Goal: Book appointment/travel/reservation

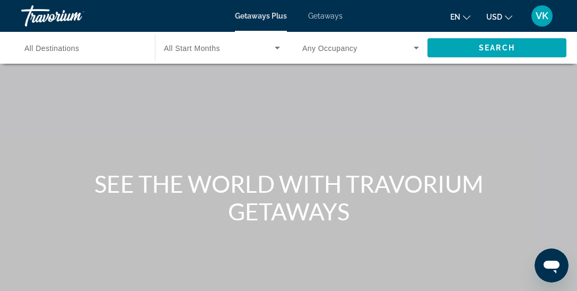
click at [77, 51] on span "All Destinations" at bounding box center [51, 48] width 55 height 8
click at [77, 51] on input "Destination All Destinations" at bounding box center [82, 48] width 117 height 13
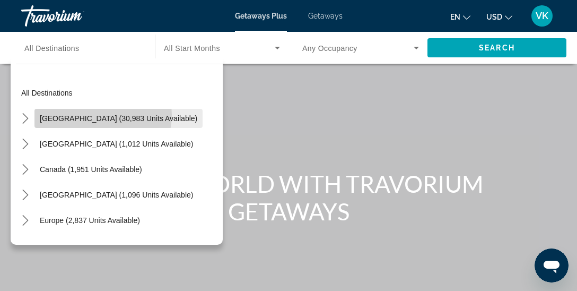
click at [100, 115] on span "United States (30,983 units available)" at bounding box center [119, 118] width 158 height 8
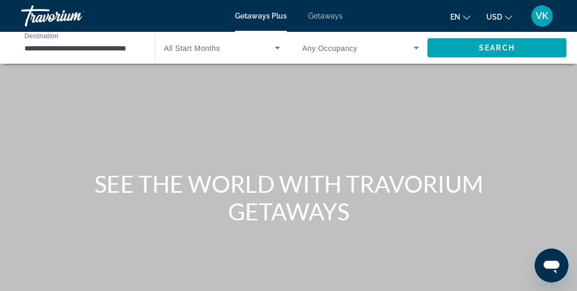
scroll to position [0, 15]
click at [208, 44] on label "Start Month All Start Months" at bounding box center [192, 48] width 56 height 8
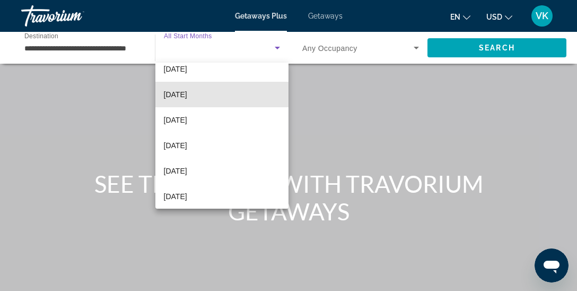
scroll to position [140, 0]
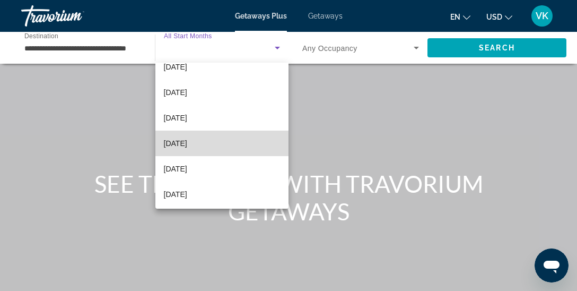
click at [181, 141] on span "May 2026" at bounding box center [175, 143] width 23 height 13
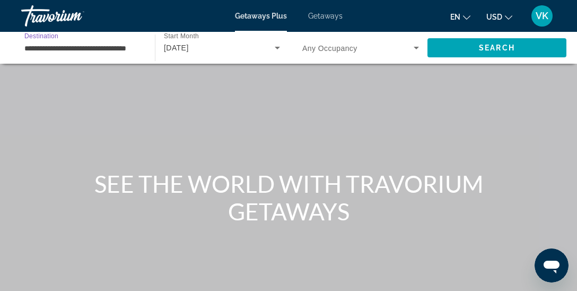
click at [110, 48] on input "**********" at bounding box center [82, 48] width 117 height 13
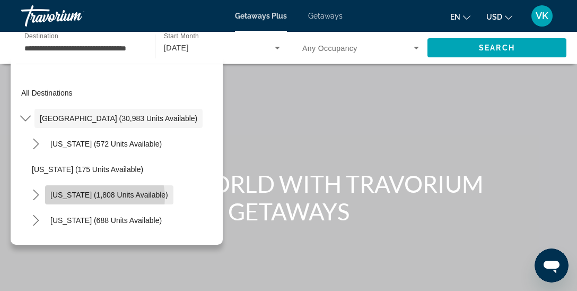
click at [104, 197] on span "California (1,808 units available)" at bounding box center [109, 194] width 118 height 8
type input "**********"
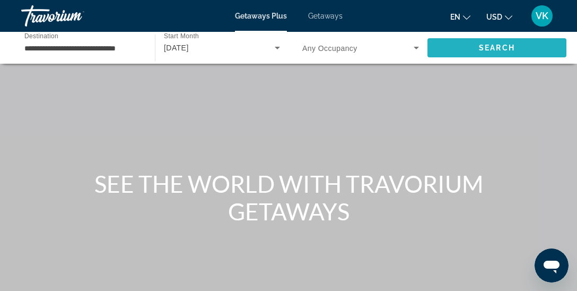
click at [493, 42] on span "Search" at bounding box center [496, 47] width 139 height 25
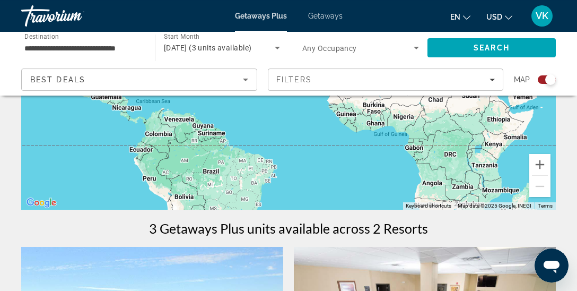
scroll to position [212, 0]
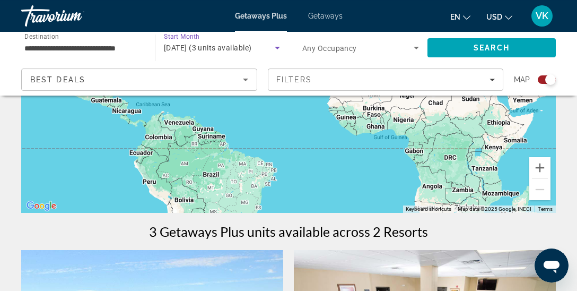
click at [251, 48] on span "May 2026 (3 units available)" at bounding box center [208, 47] width 88 height 8
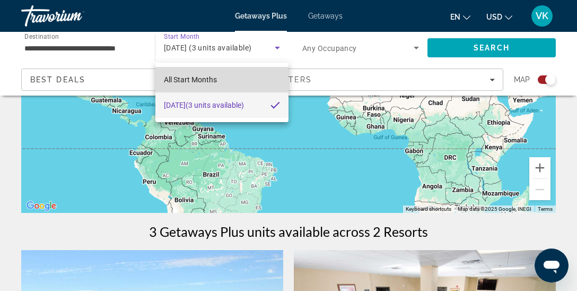
click at [224, 80] on mat-option "All Start Months" at bounding box center [221, 79] width 133 height 25
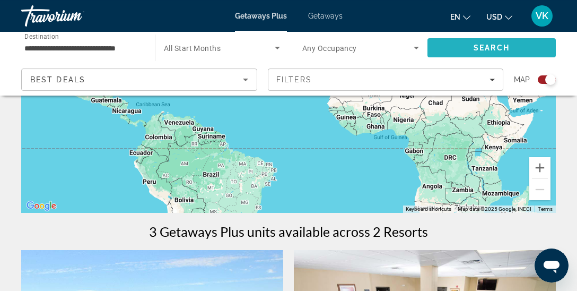
click at [461, 47] on span "Search" at bounding box center [491, 47] width 128 height 25
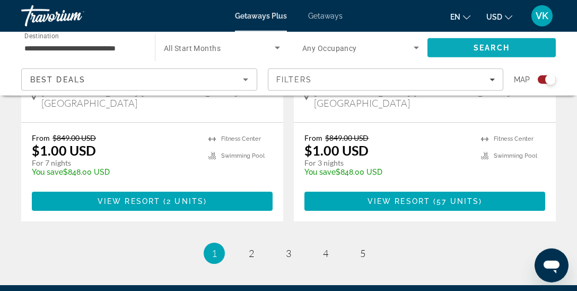
scroll to position [2518, 0]
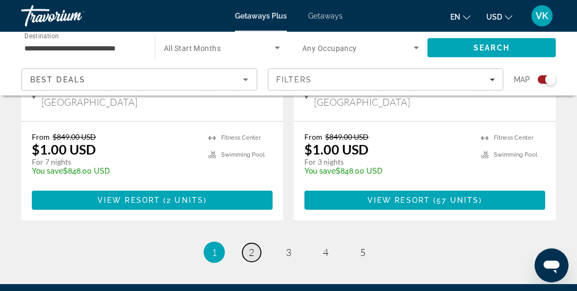
click at [253, 246] on span "2" at bounding box center [251, 252] width 5 height 12
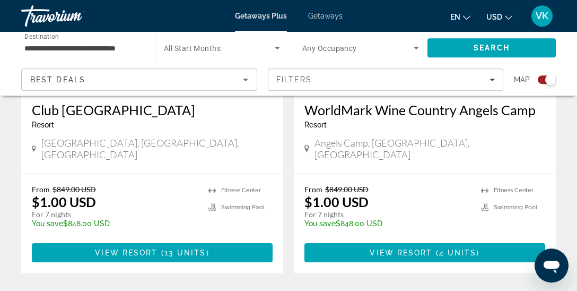
scroll to position [2477, 0]
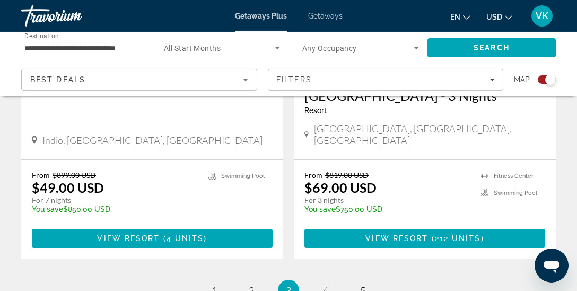
scroll to position [2513, 0]
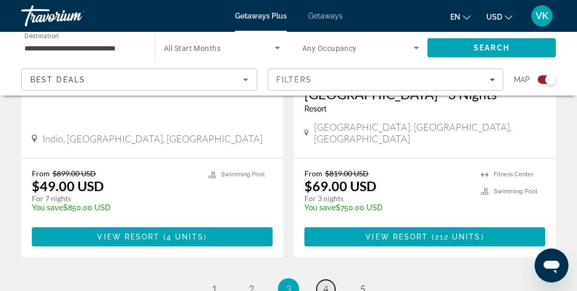
click at [328, 279] on link "page 4" at bounding box center [326, 288] width 19 height 19
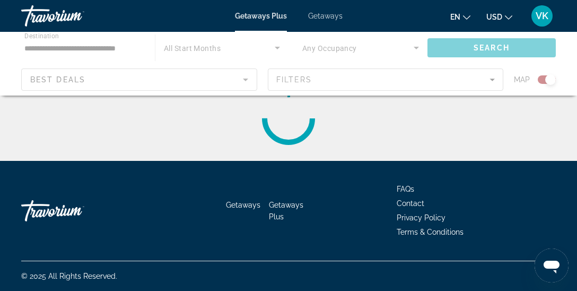
scroll to position [74, 0]
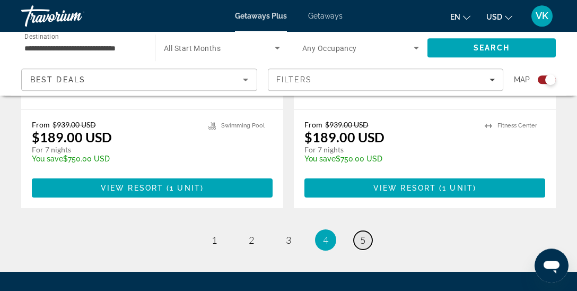
click at [365, 234] on span "5" at bounding box center [362, 240] width 5 height 12
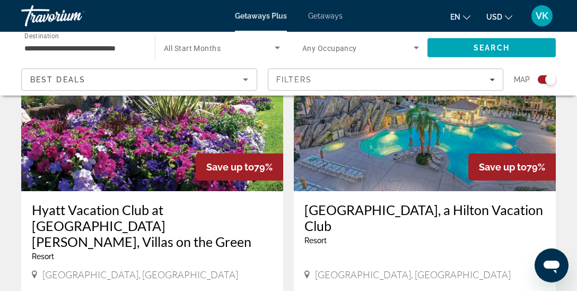
scroll to position [1193, 0]
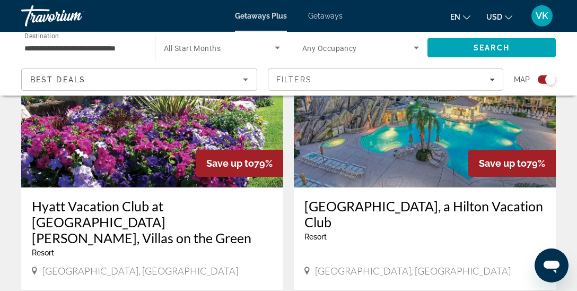
click at [357, 56] on div "Search widget" at bounding box center [360, 48] width 117 height 30
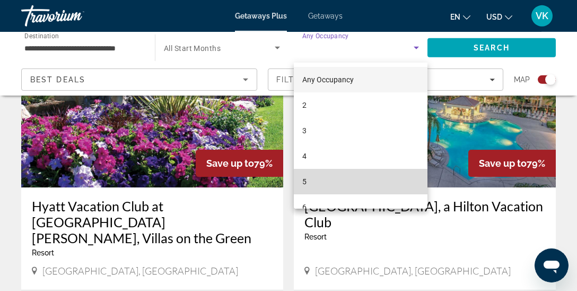
click at [331, 174] on mat-option "5" at bounding box center [361, 181] width 134 height 25
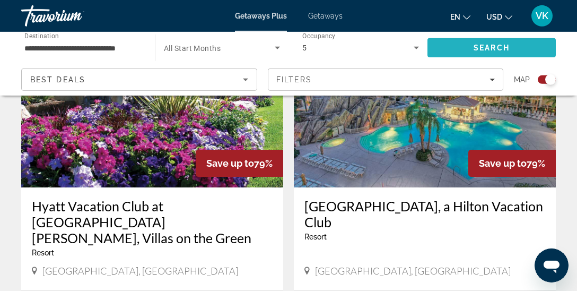
click at [490, 51] on span "Search" at bounding box center [492, 47] width 36 height 8
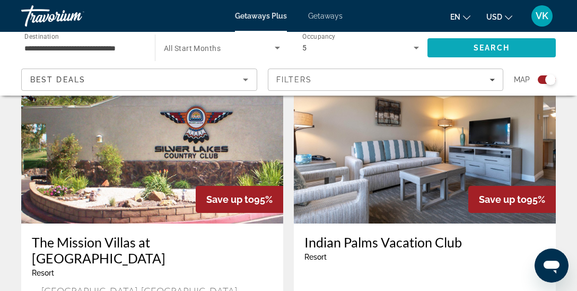
scroll to position [796, 0]
click at [413, 48] on icon "Search widget" at bounding box center [416, 47] width 13 height 13
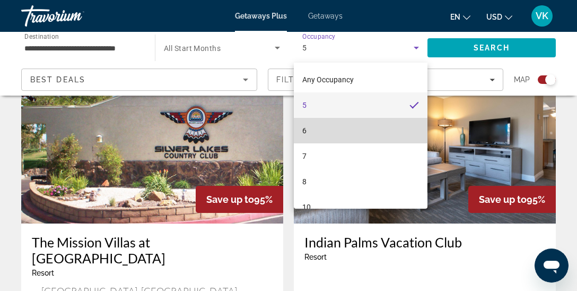
click at [333, 130] on mat-option "6" at bounding box center [361, 130] width 134 height 25
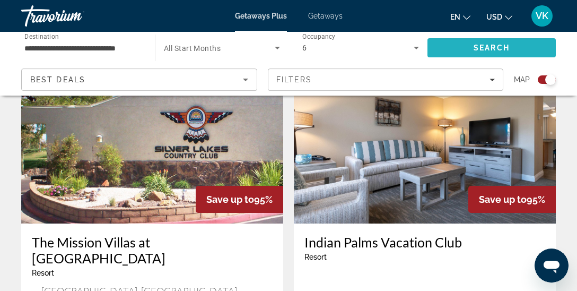
click at [488, 47] on span "Search" at bounding box center [492, 47] width 36 height 8
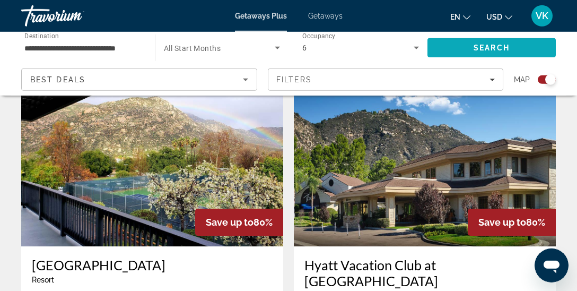
scroll to position [2282, 0]
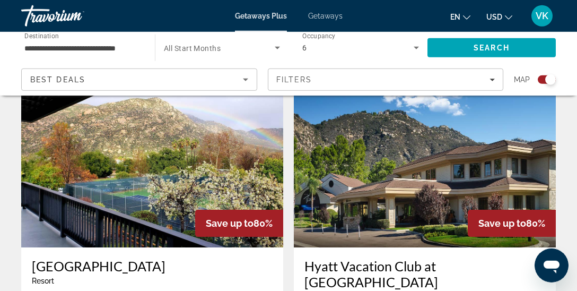
click at [464, 258] on h3 "Hyatt Vacation Club at The Welk, Resort Villas" at bounding box center [424, 290] width 241 height 64
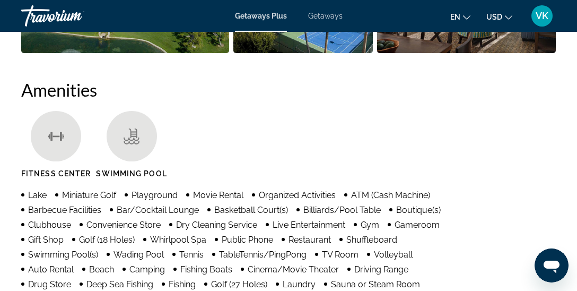
scroll to position [987, 0]
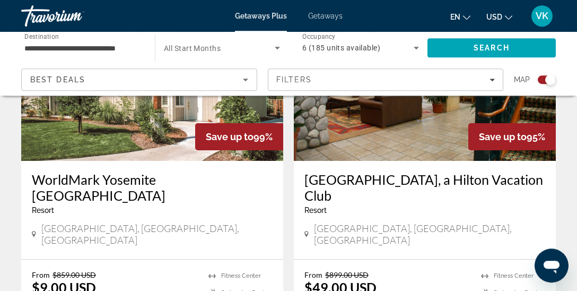
scroll to position [470, 0]
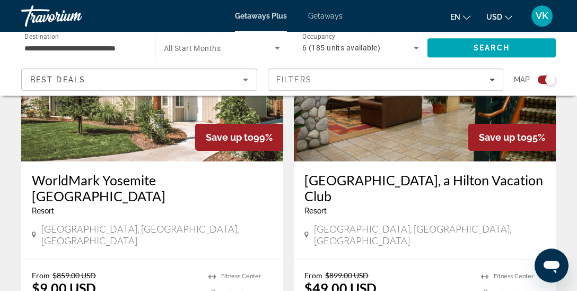
click at [475, 177] on h3 "[GEOGRAPHIC_DATA], a Hilton Vacation Club" at bounding box center [424, 188] width 241 height 32
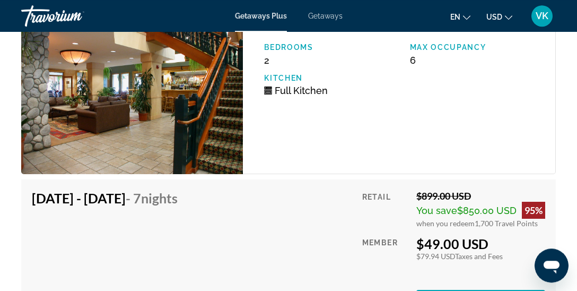
scroll to position [2130, 0]
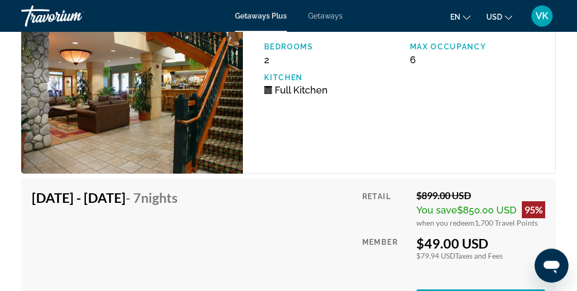
click at [203, 134] on img "Main content" at bounding box center [132, 89] width 222 height 169
click at [164, 89] on img "Main content" at bounding box center [132, 89] width 222 height 169
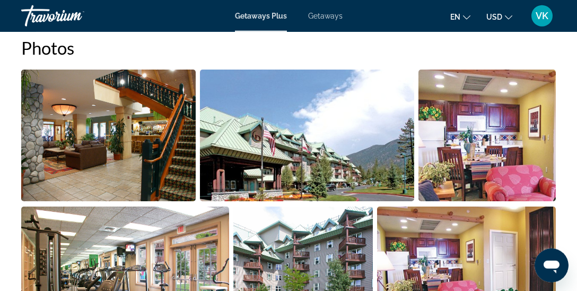
scroll to position [721, 0]
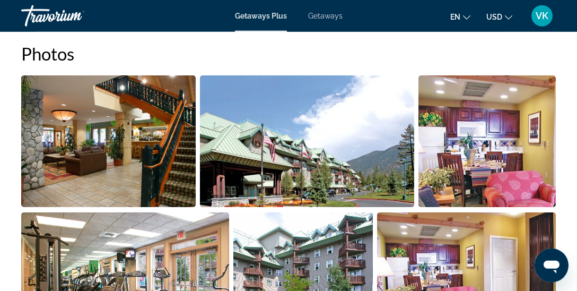
click at [132, 164] on img "Open full-screen image slider" at bounding box center [108, 141] width 174 height 132
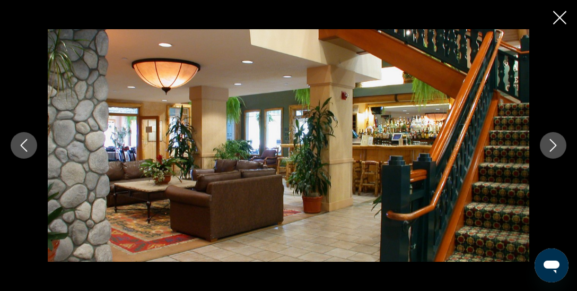
click at [553, 144] on icon "Next image" at bounding box center [553, 145] width 13 height 13
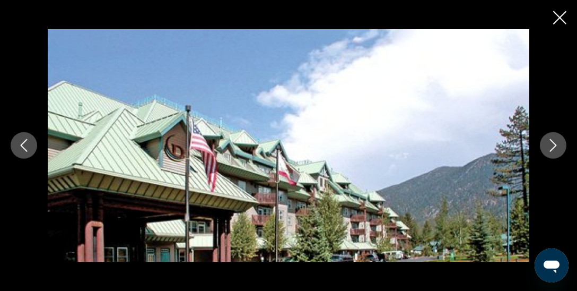
click at [553, 144] on icon "Next image" at bounding box center [553, 145] width 13 height 13
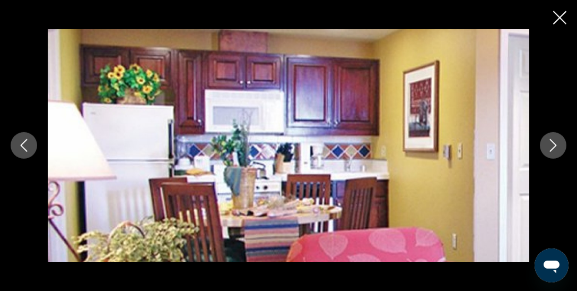
click at [553, 144] on icon "Next image" at bounding box center [553, 145] width 13 height 13
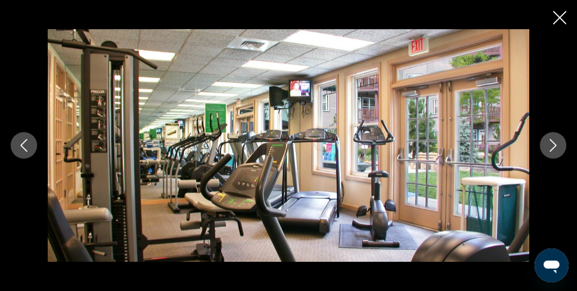
click at [553, 144] on icon "Next image" at bounding box center [553, 145] width 13 height 13
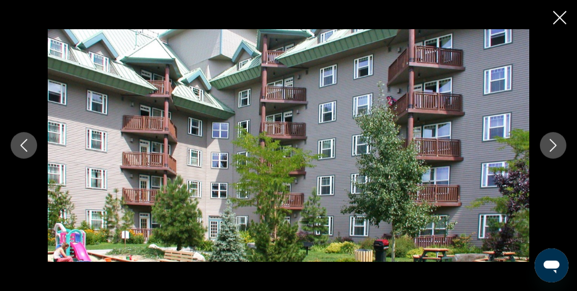
click at [553, 144] on icon "Next image" at bounding box center [553, 145] width 13 height 13
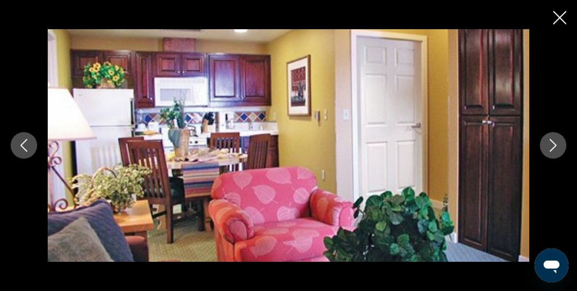
click at [553, 144] on icon "Next image" at bounding box center [553, 145] width 13 height 13
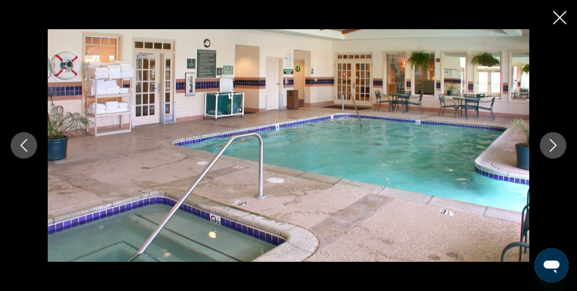
click at [553, 144] on icon "Next image" at bounding box center [553, 145] width 13 height 13
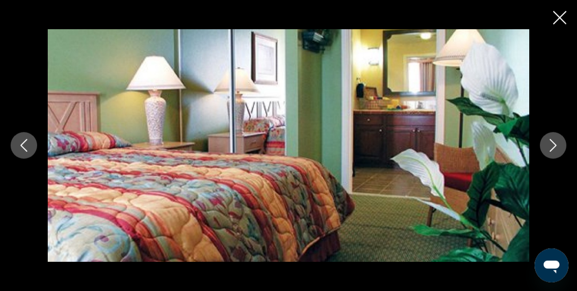
click at [553, 144] on icon "Next image" at bounding box center [553, 145] width 13 height 13
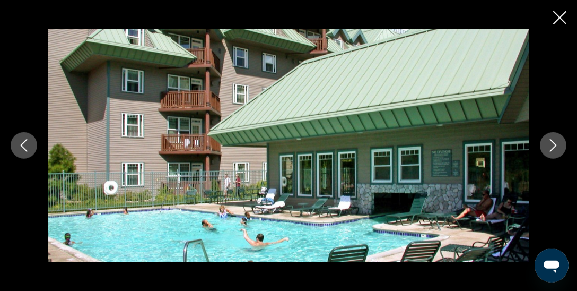
click at [553, 144] on icon "Next image" at bounding box center [553, 145] width 13 height 13
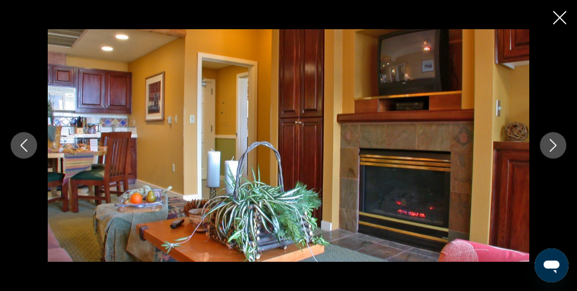
click at [553, 144] on icon "Next image" at bounding box center [553, 145] width 13 height 13
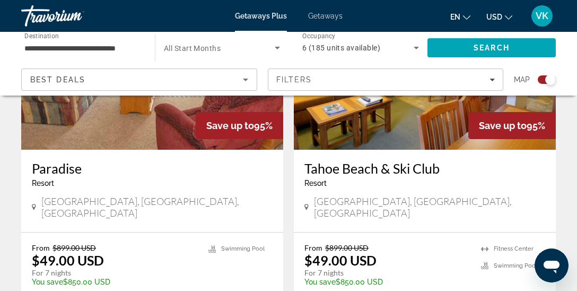
scroll to position [1621, 0]
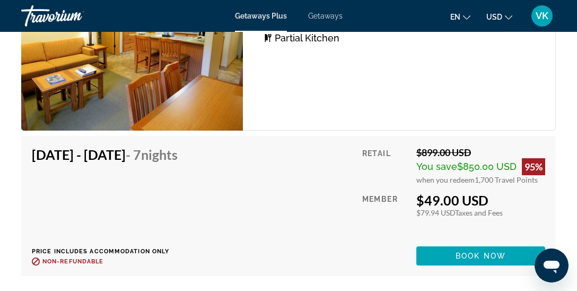
scroll to position [2232, 0]
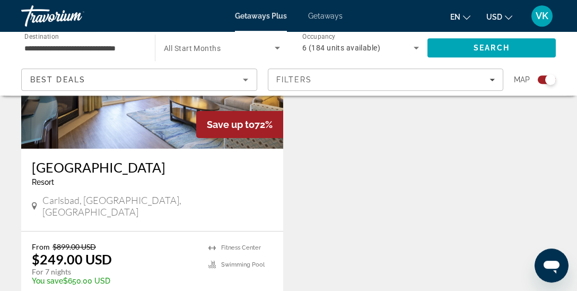
scroll to position [1285, 0]
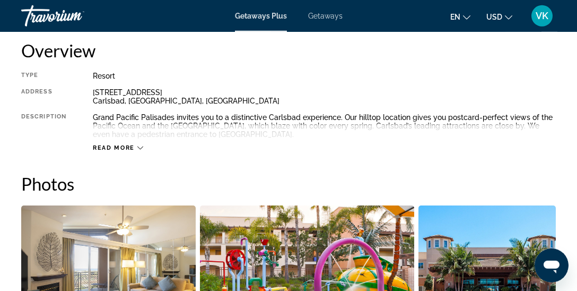
scroll to position [549, 0]
click at [135, 148] on div "Read more" at bounding box center [118, 147] width 50 height 7
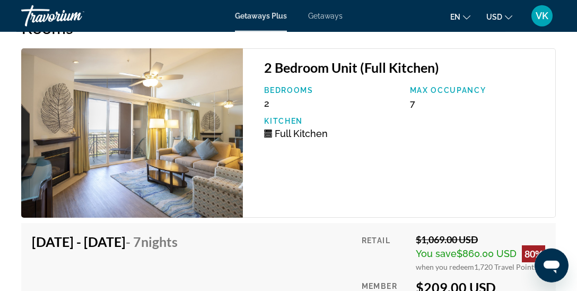
scroll to position [1860, 0]
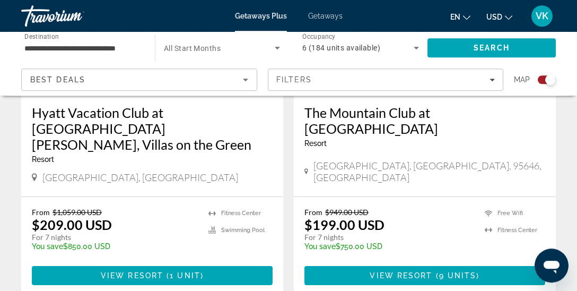
scroll to position [538, 0]
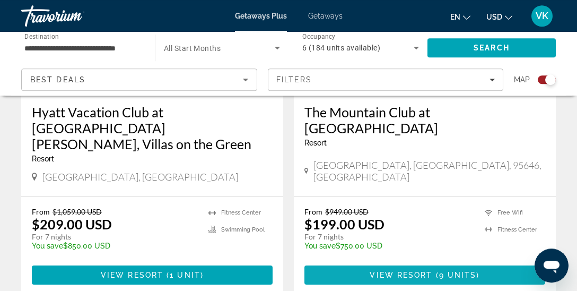
click at [434, 270] on span "Main content" at bounding box center [434, 274] width 3 height 8
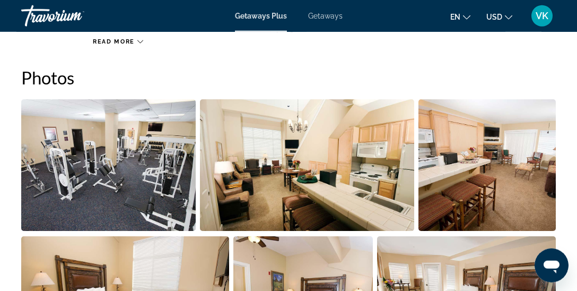
scroll to position [663, 0]
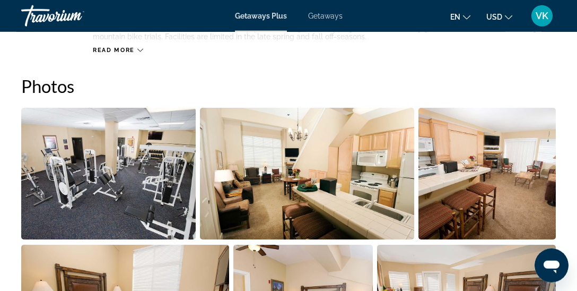
click at [149, 190] on img "Open full-screen image slider" at bounding box center [108, 174] width 174 height 132
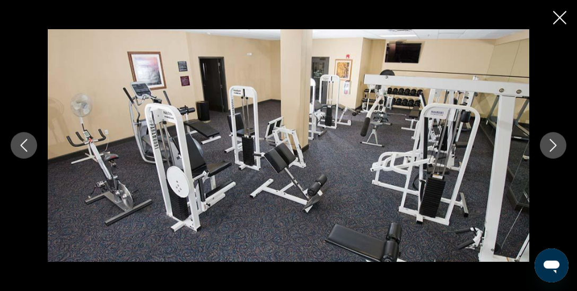
click at [557, 146] on icon "Next image" at bounding box center [553, 145] width 13 height 13
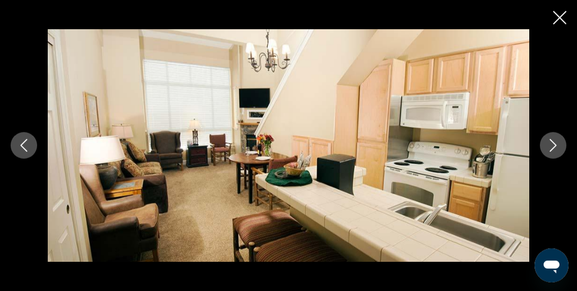
click at [557, 146] on icon "Next image" at bounding box center [553, 145] width 13 height 13
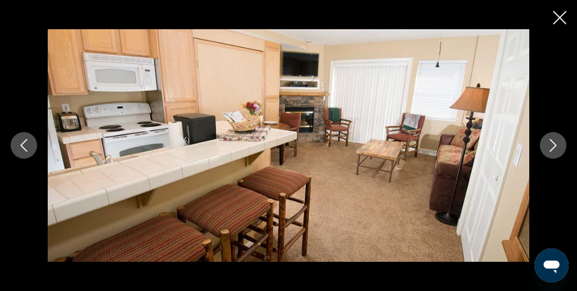
click at [557, 146] on icon "Next image" at bounding box center [553, 145] width 13 height 13
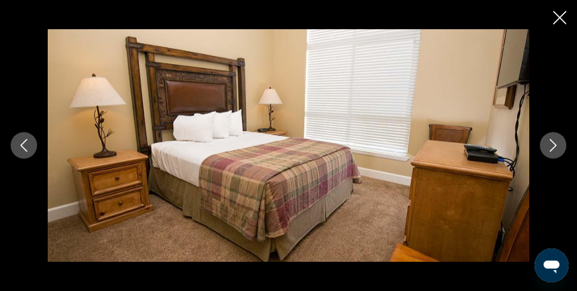
click at [557, 146] on icon "Next image" at bounding box center [553, 145] width 13 height 13
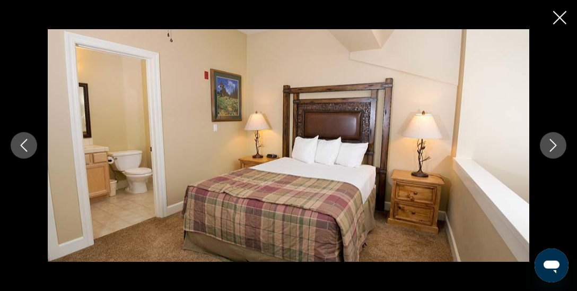
click at [557, 146] on icon "Next image" at bounding box center [553, 145] width 13 height 13
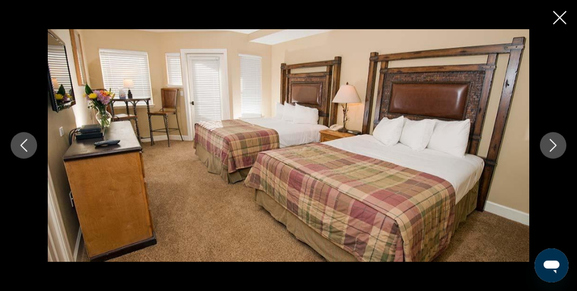
click at [557, 146] on icon "Next image" at bounding box center [553, 145] width 13 height 13
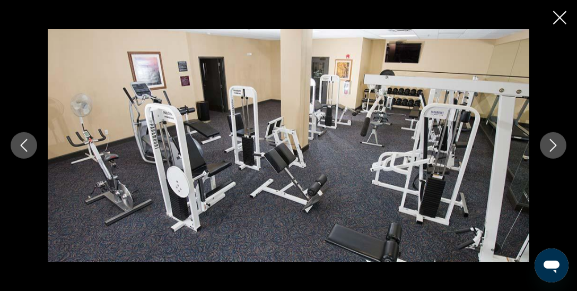
click at [557, 146] on icon "Next image" at bounding box center [553, 145] width 13 height 13
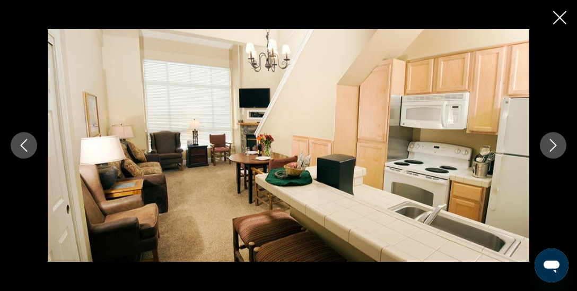
click at [557, 146] on icon "Next image" at bounding box center [553, 145] width 13 height 13
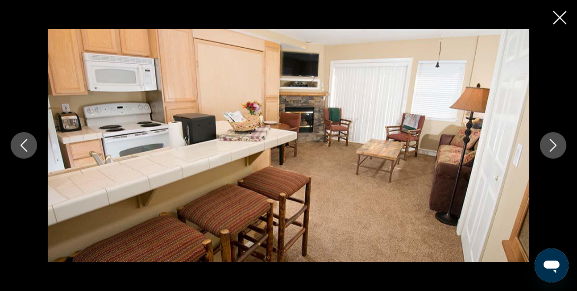
click at [557, 146] on icon "Next image" at bounding box center [553, 145] width 13 height 13
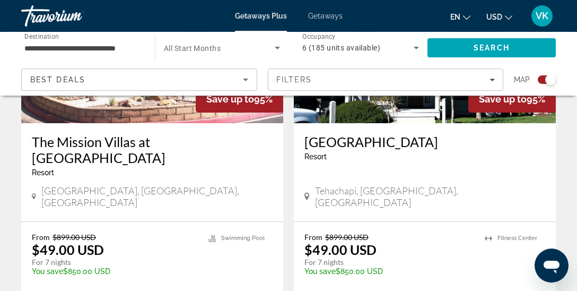
scroll to position [897, 0]
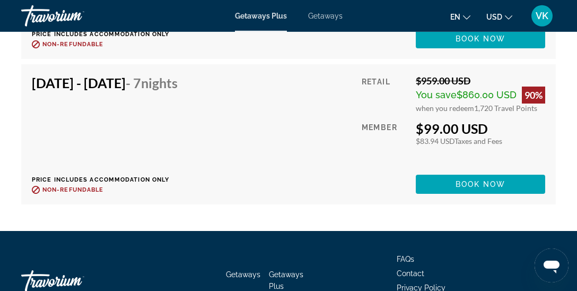
scroll to position [3452, 0]
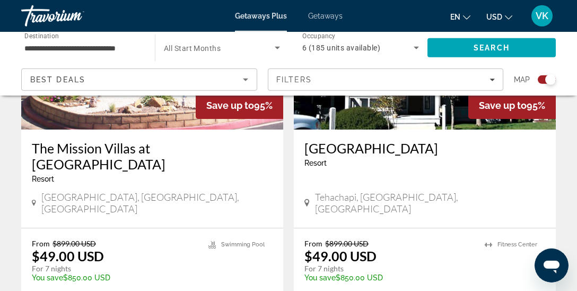
scroll to position [893, 0]
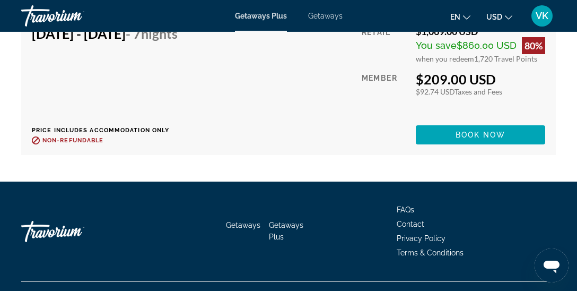
scroll to position [4293, 0]
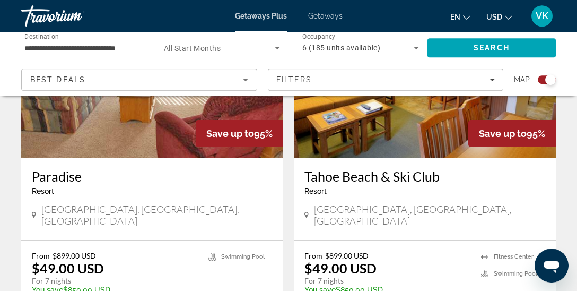
scroll to position [1611, 0]
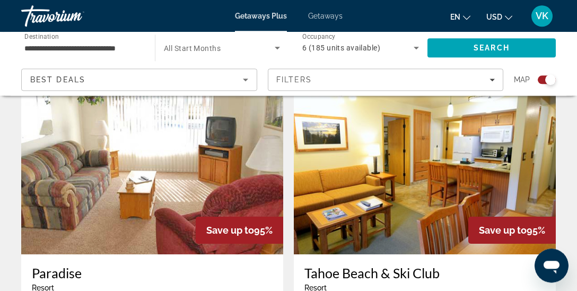
scroll to position [1515, 0]
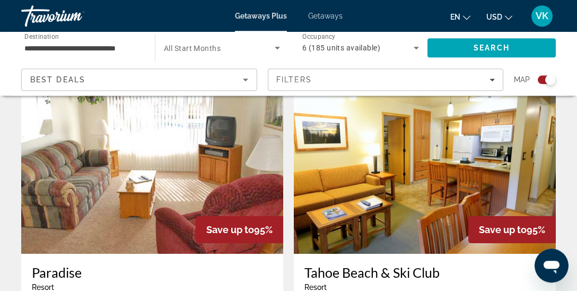
click at [234, 224] on span "Save up to" at bounding box center [230, 229] width 48 height 11
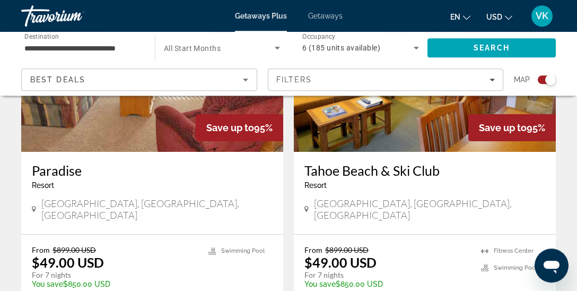
scroll to position [1622, 0]
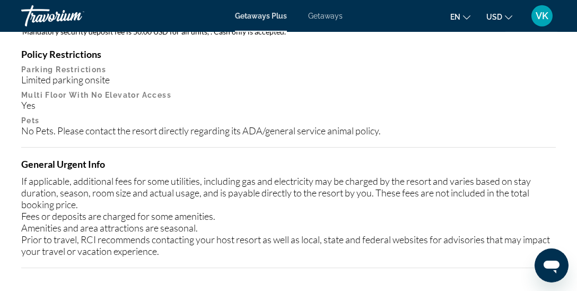
scroll to position [1073, 0]
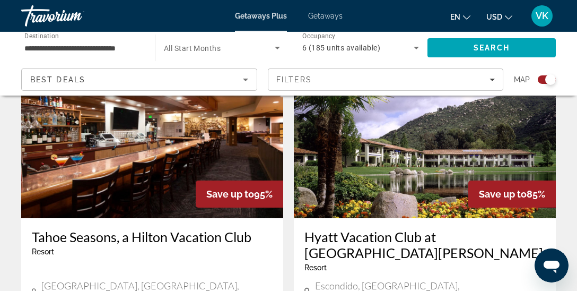
scroll to position [1923, 0]
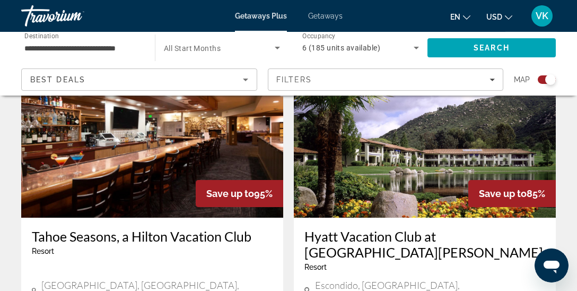
click at [151, 228] on h3 "Tahoe Seasons, a Hilton Vacation Club" at bounding box center [152, 236] width 241 height 16
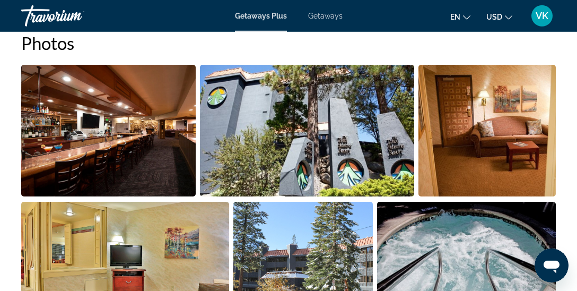
scroll to position [708, 0]
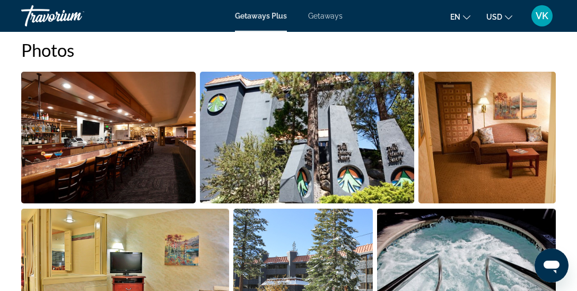
click at [87, 138] on img "Open full-screen image slider" at bounding box center [108, 138] width 174 height 132
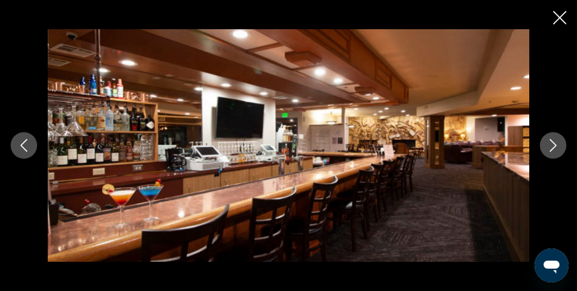
click at [554, 143] on icon "Next image" at bounding box center [553, 145] width 13 height 13
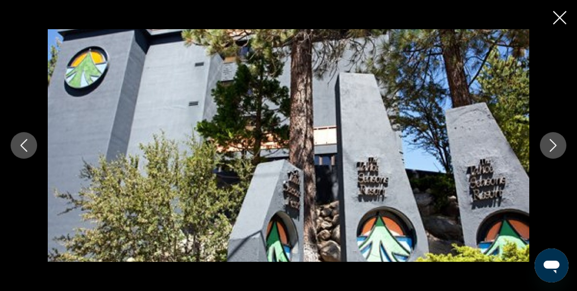
click at [554, 143] on icon "Next image" at bounding box center [553, 145] width 13 height 13
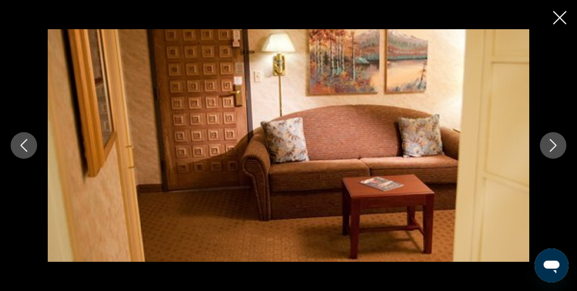
click at [554, 143] on icon "Next image" at bounding box center [553, 145] width 13 height 13
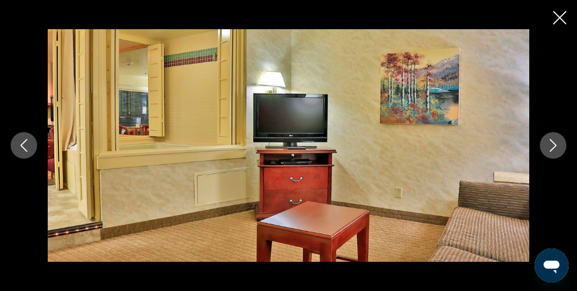
click at [554, 143] on icon "Next image" at bounding box center [553, 145] width 13 height 13
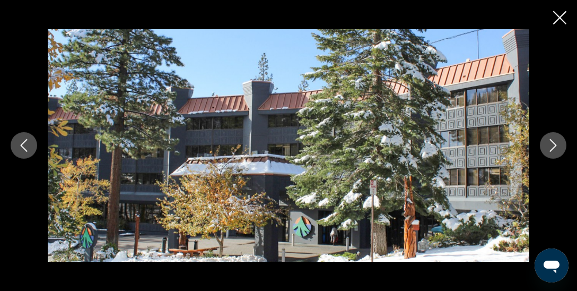
click at [554, 143] on icon "Next image" at bounding box center [553, 145] width 13 height 13
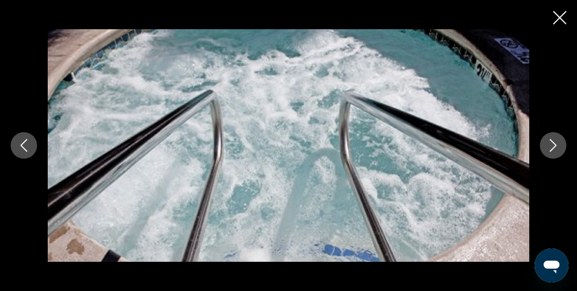
click at [554, 143] on icon "Next image" at bounding box center [553, 145] width 13 height 13
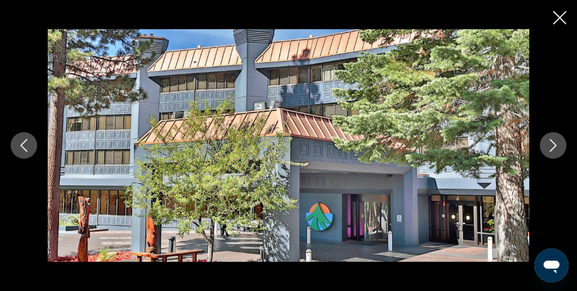
click at [554, 143] on icon "Next image" at bounding box center [553, 145] width 13 height 13
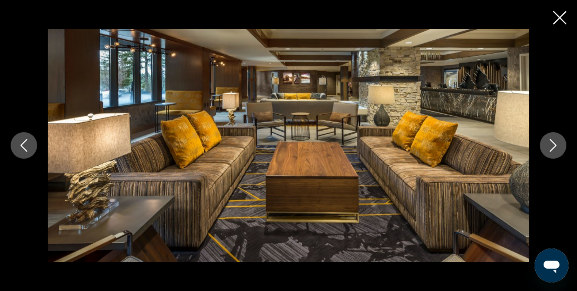
click at [554, 143] on icon "Next image" at bounding box center [553, 145] width 13 height 13
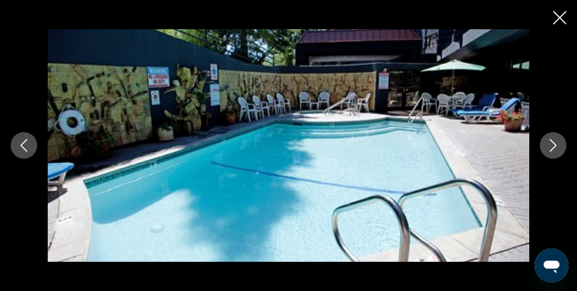
click at [554, 143] on icon "Next image" at bounding box center [553, 145] width 13 height 13
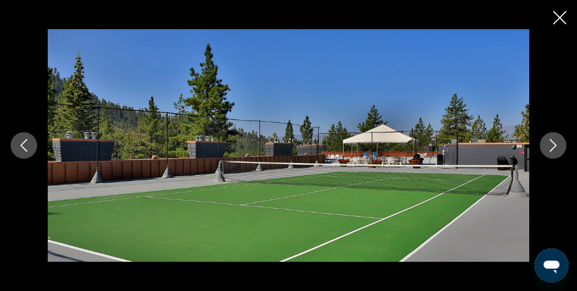
click at [549, 138] on button "Next image" at bounding box center [553, 145] width 27 height 27
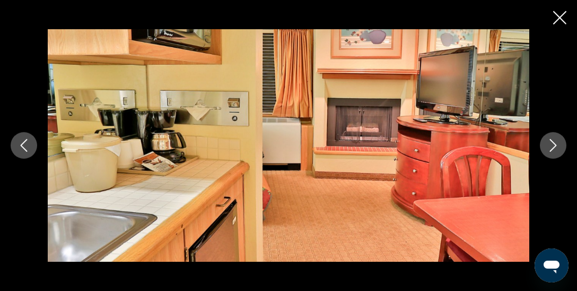
click at [547, 154] on button "Next image" at bounding box center [553, 145] width 27 height 27
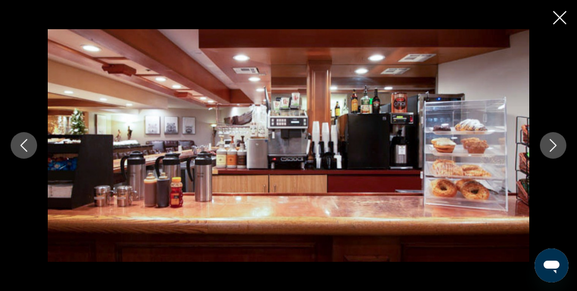
click at [547, 154] on button "Next image" at bounding box center [553, 145] width 27 height 27
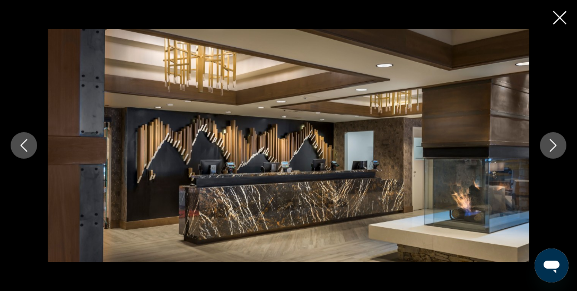
click at [547, 154] on button "Next image" at bounding box center [553, 145] width 27 height 27
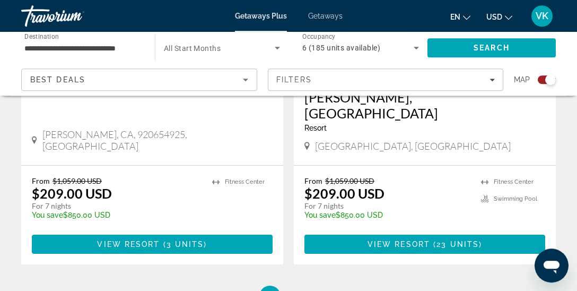
scroll to position [2483, 0]
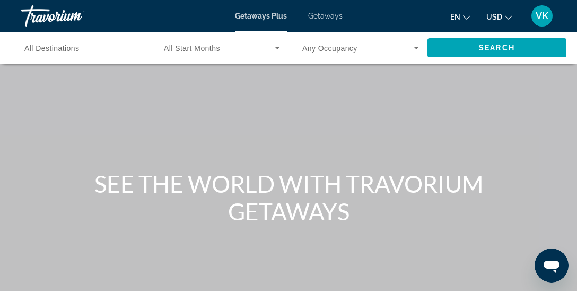
click at [332, 15] on span "Getaways" at bounding box center [325, 16] width 34 height 8
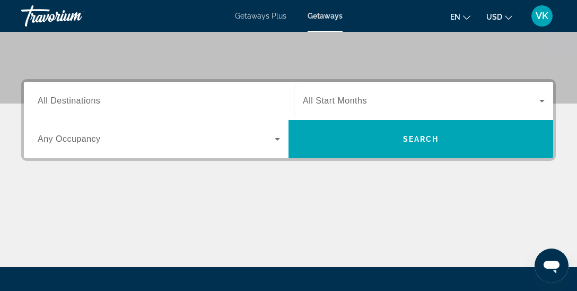
scroll to position [218, 0]
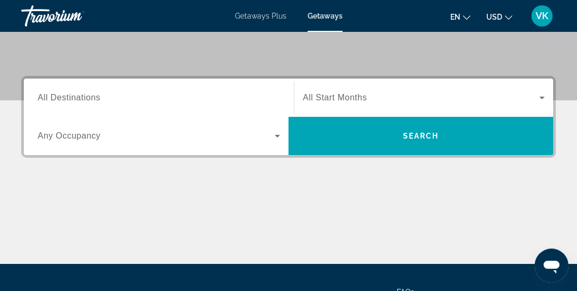
click at [75, 103] on div "Search widget" at bounding box center [159, 98] width 242 height 30
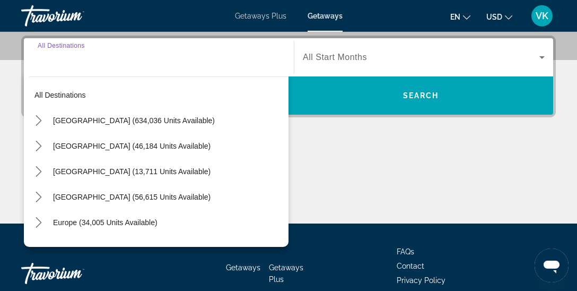
scroll to position [259, 0]
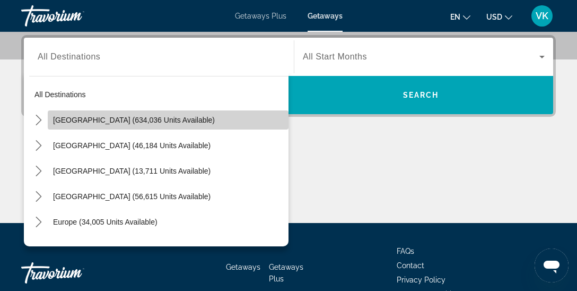
click at [80, 119] on span "[GEOGRAPHIC_DATA] (634,036 units available)" at bounding box center [134, 120] width 162 height 8
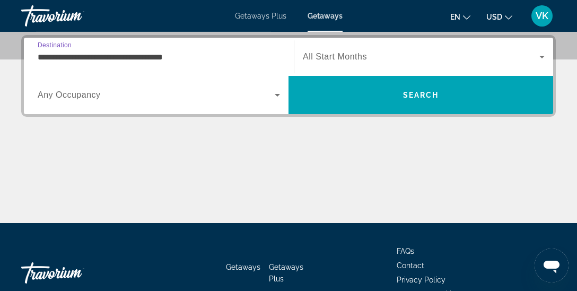
click at [108, 59] on input "**********" at bounding box center [159, 57] width 242 height 13
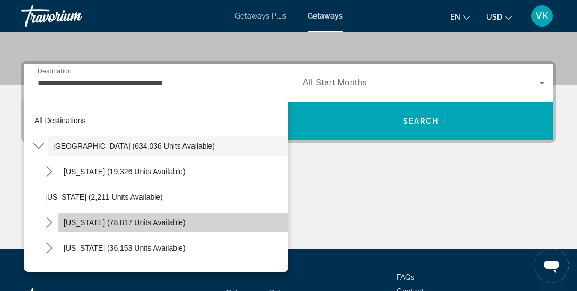
click at [129, 220] on span "[US_STATE] (78,817 units available)" at bounding box center [125, 222] width 122 height 8
type input "**********"
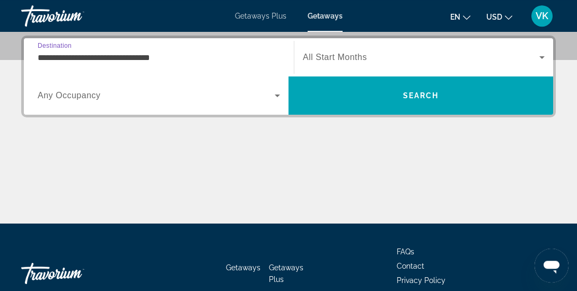
scroll to position [259, 0]
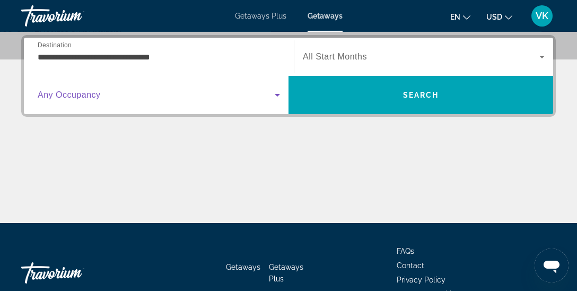
click at [266, 97] on span "Search widget" at bounding box center [156, 95] width 237 height 13
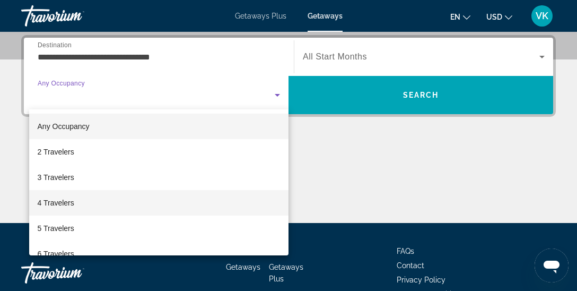
click at [153, 206] on mat-option "4 Travelers" at bounding box center [158, 202] width 259 height 25
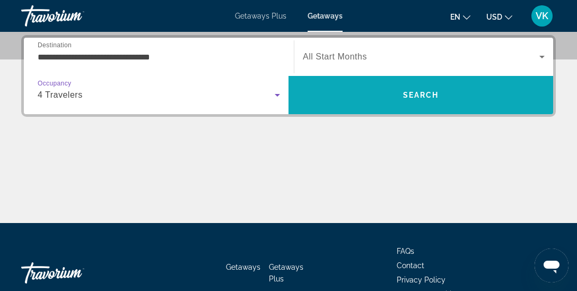
click at [396, 101] on span "Search" at bounding box center [421, 94] width 265 height 25
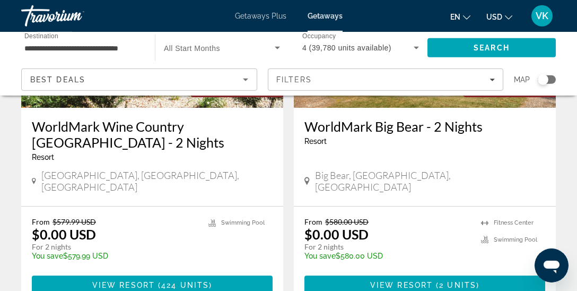
scroll to position [2126, 0]
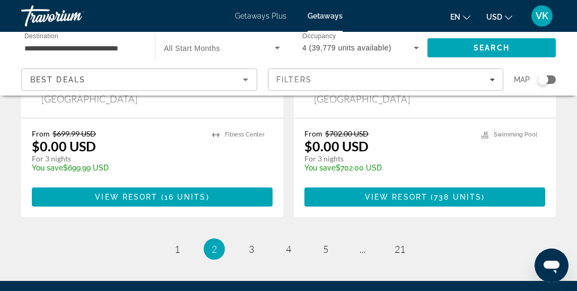
scroll to position [2235, 0]
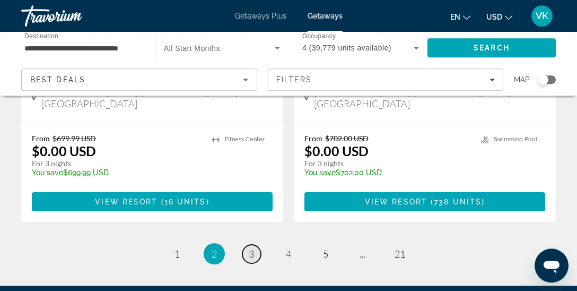
click at [255, 244] on link "page 3" at bounding box center [251, 253] width 19 height 19
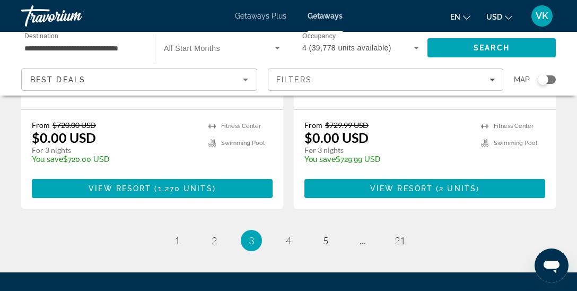
scroll to position [2249, 0]
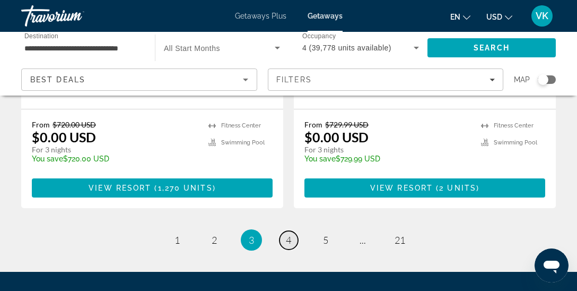
click at [290, 234] on span "4" at bounding box center [288, 240] width 5 height 12
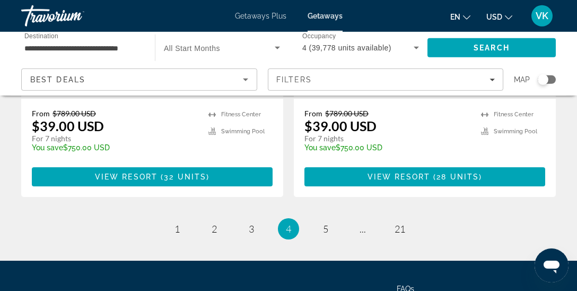
scroll to position [2200, 0]
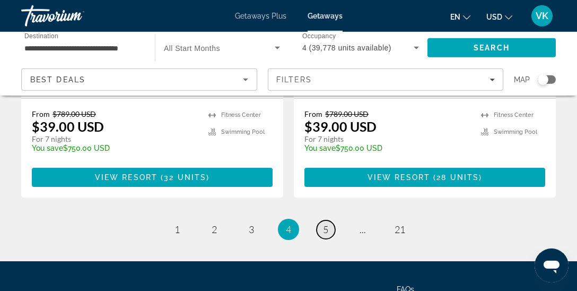
click at [328, 223] on span "5" at bounding box center [325, 229] width 5 height 12
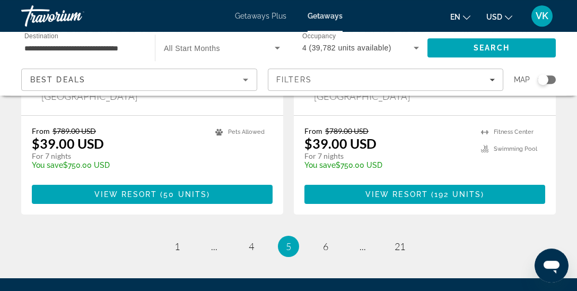
scroll to position [2168, 0]
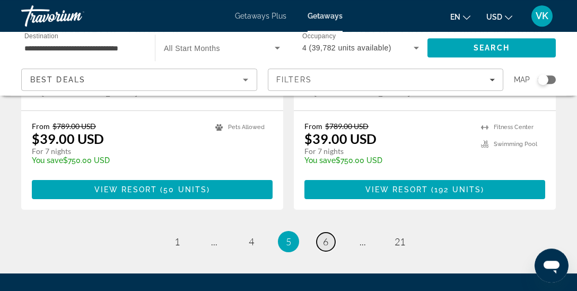
click at [328, 235] on span "6" at bounding box center [325, 241] width 5 height 12
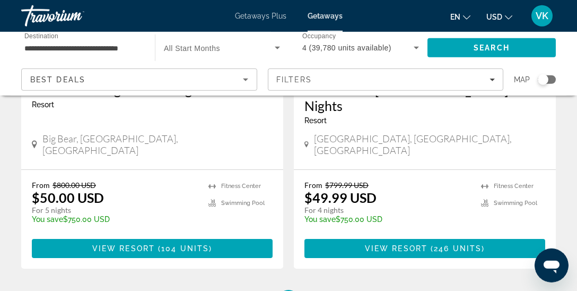
scroll to position [2126, 0]
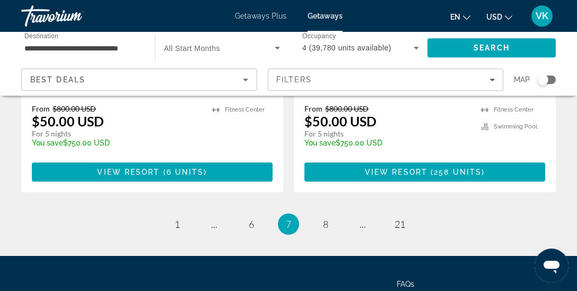
scroll to position [2224, 0]
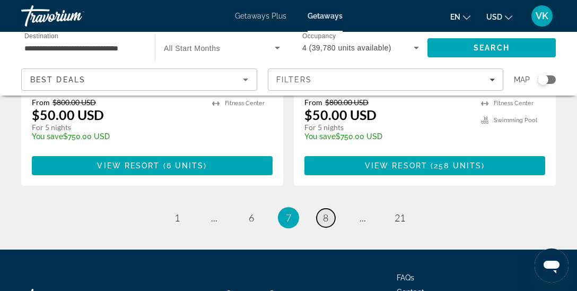
click at [327, 212] on span "8" at bounding box center [325, 218] width 5 height 12
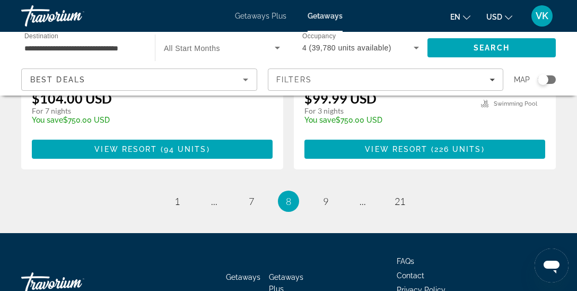
scroll to position [2255, 0]
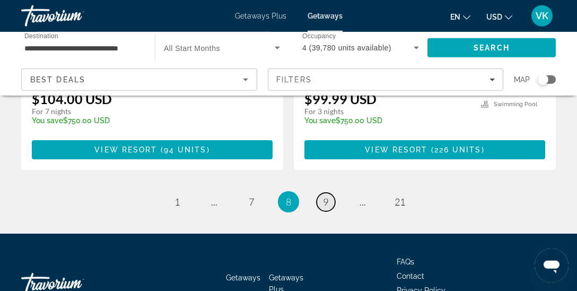
click at [326, 196] on span "9" at bounding box center [325, 202] width 5 height 12
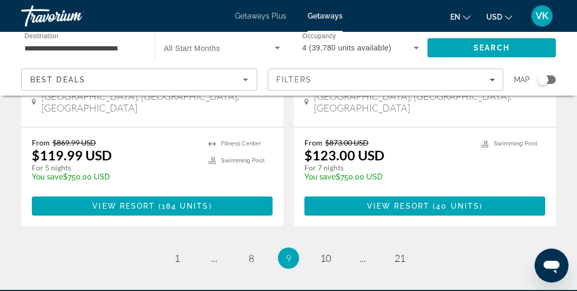
scroll to position [2214, 0]
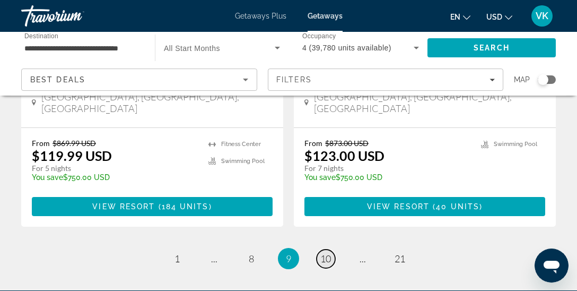
click at [333, 249] on link "page 10" at bounding box center [326, 258] width 19 height 19
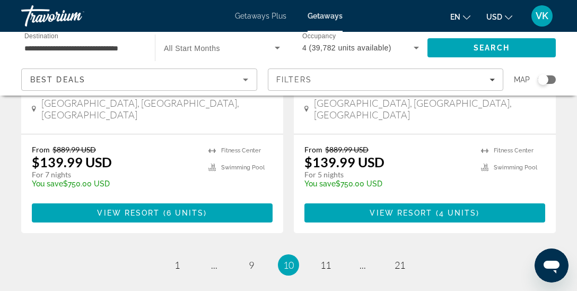
scroll to position [2143, 0]
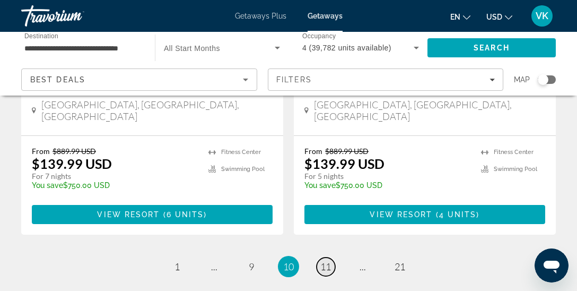
click at [333, 257] on link "page 11" at bounding box center [326, 266] width 19 height 19
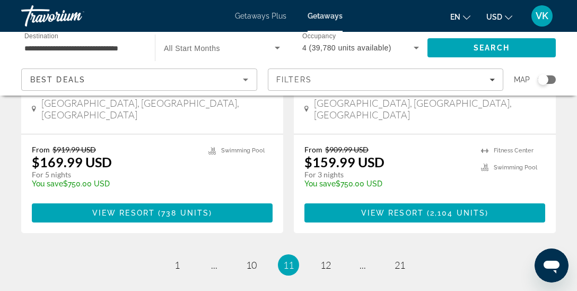
scroll to position [2198, 0]
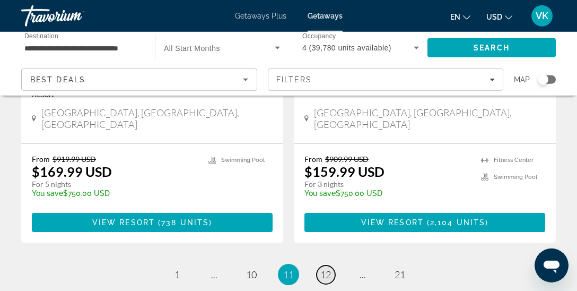
click at [325, 268] on span "12" at bounding box center [325, 274] width 11 height 12
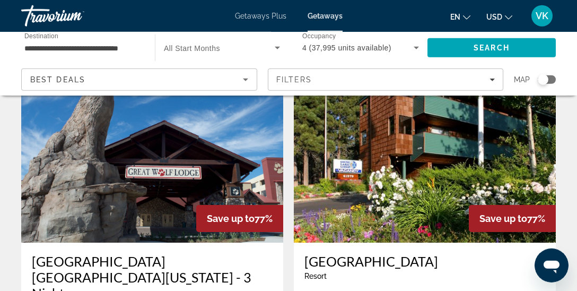
scroll to position [449, 0]
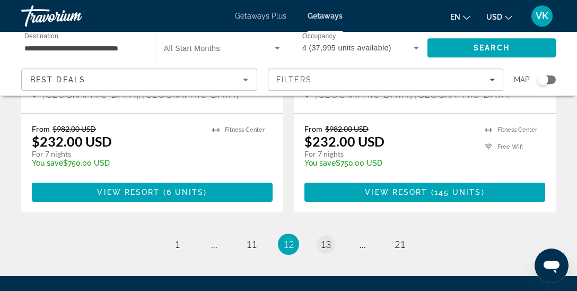
click at [328, 238] on span "13" at bounding box center [325, 244] width 11 height 12
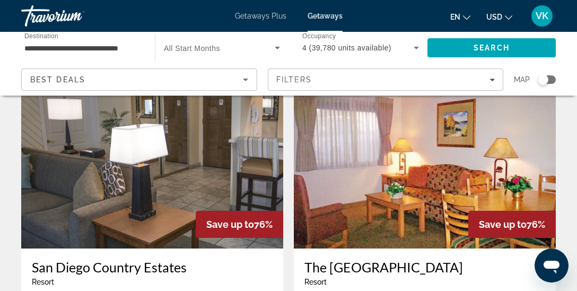
scroll to position [2002, 0]
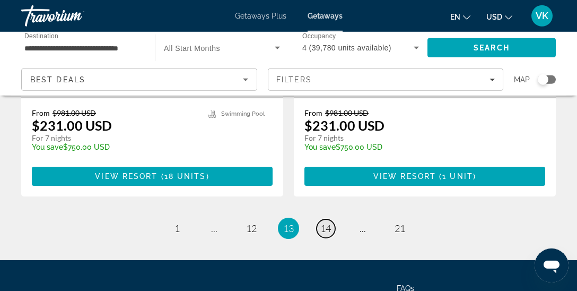
click at [328, 222] on span "14" at bounding box center [325, 228] width 11 height 12
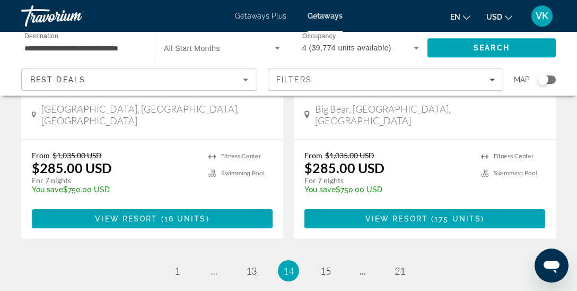
scroll to position [2197, 0]
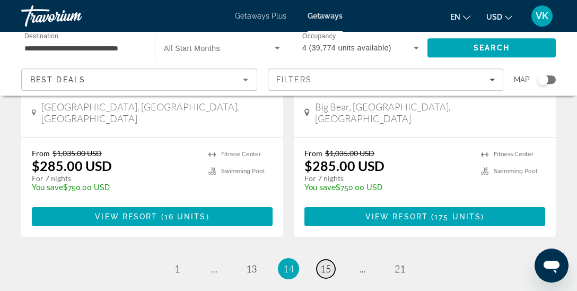
click at [329, 263] on span "15" at bounding box center [325, 269] width 11 height 12
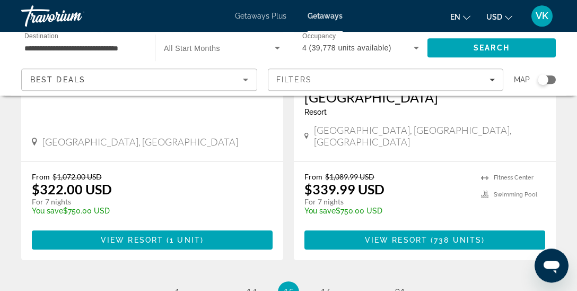
scroll to position [2154, 0]
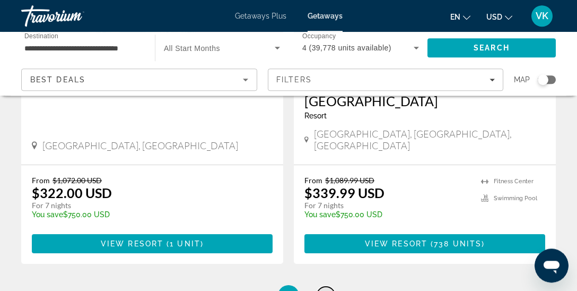
click at [328, 290] on span "16" at bounding box center [325, 296] width 11 height 12
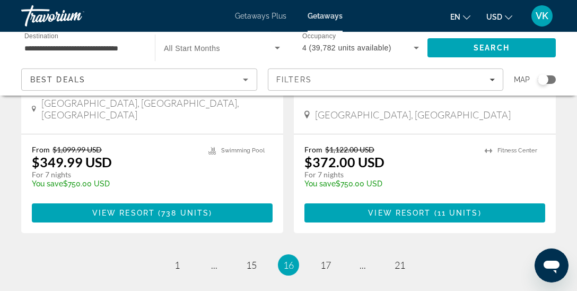
scroll to position [2224, 0]
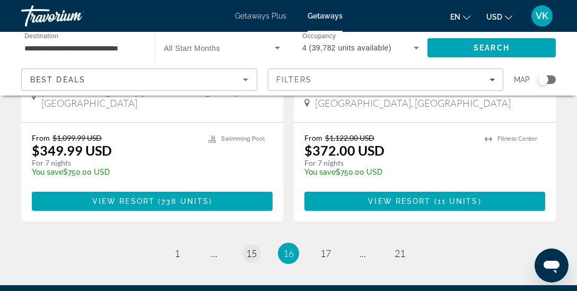
click at [251, 247] on span "15" at bounding box center [251, 253] width 11 height 12
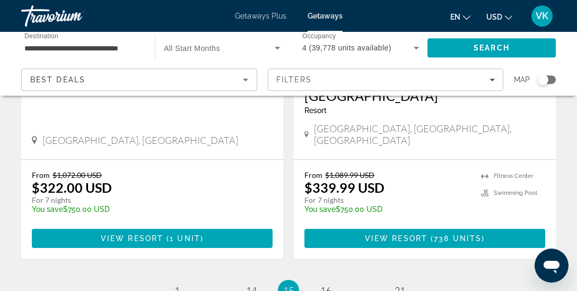
scroll to position [2160, 0]
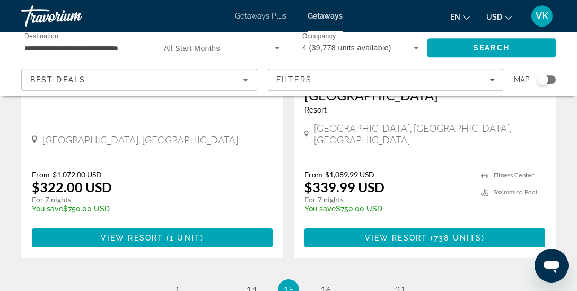
click at [188, 279] on li "page 1" at bounding box center [177, 289] width 21 height 21
click at [179, 284] on span "1" at bounding box center [176, 290] width 5 height 12
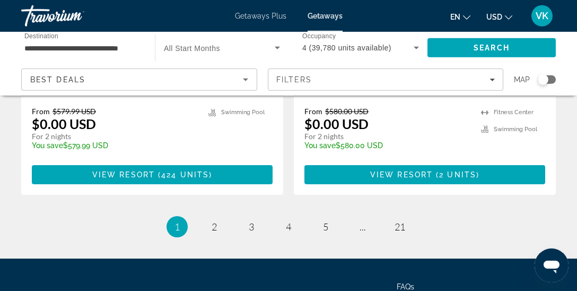
scroll to position [2241, 0]
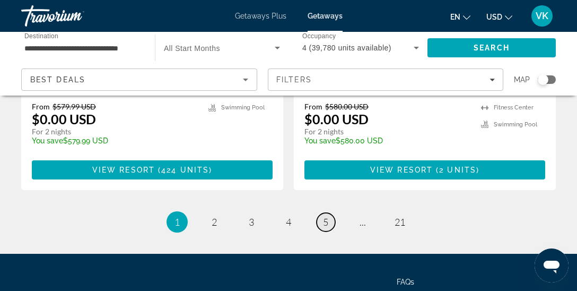
click at [327, 216] on span "5" at bounding box center [325, 222] width 5 height 12
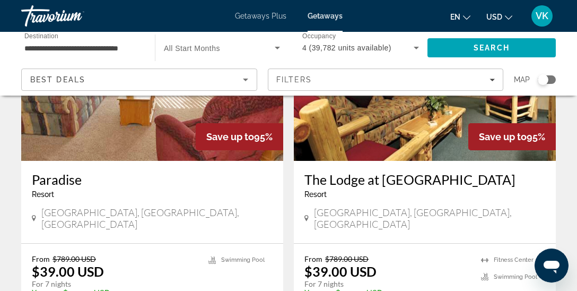
scroll to position [905, 0]
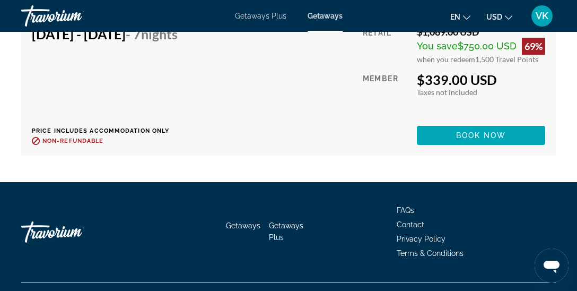
scroll to position [5038, 0]
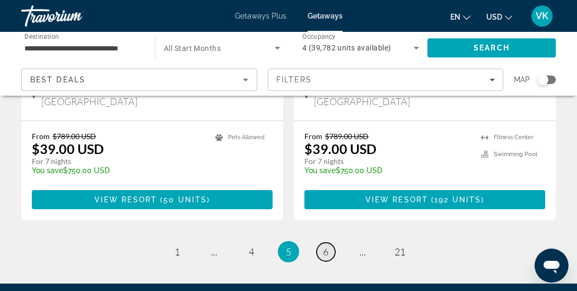
click at [322, 242] on link "page 6" at bounding box center [326, 251] width 19 height 19
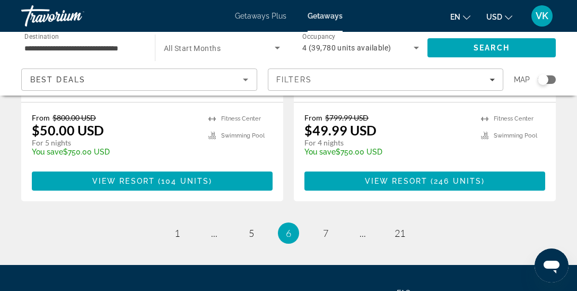
scroll to position [2185, 0]
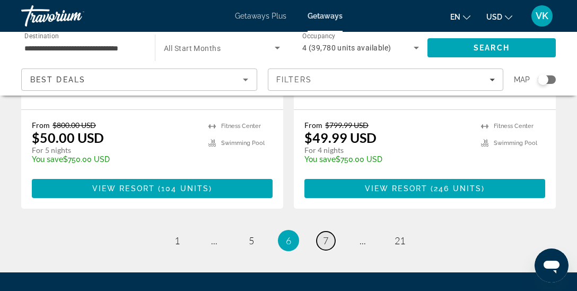
click at [329, 231] on link "page 7" at bounding box center [326, 240] width 19 height 19
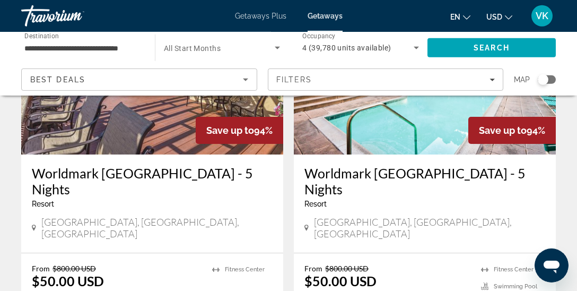
scroll to position [2059, 0]
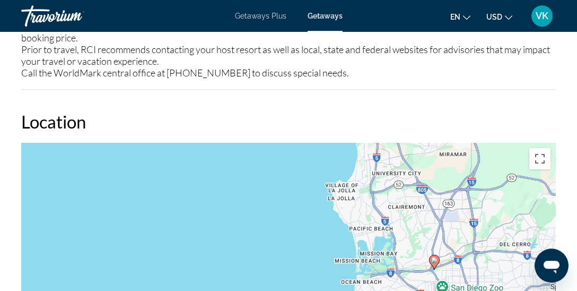
scroll to position [1928, 0]
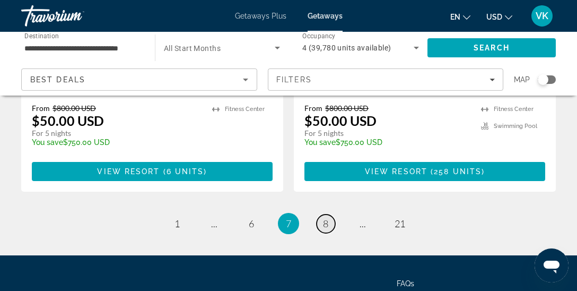
click at [324, 217] on span "8" at bounding box center [325, 223] width 5 height 12
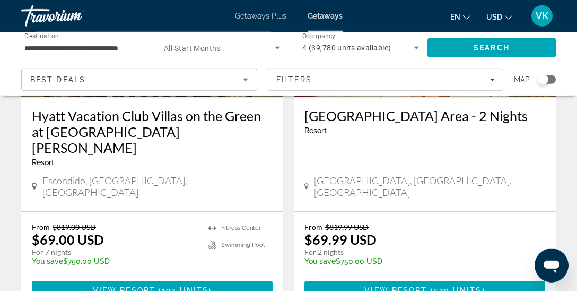
scroll to position [1339, 0]
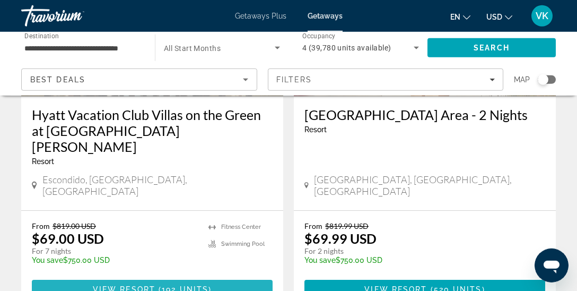
click at [198, 285] on span "192 units" at bounding box center [185, 289] width 47 height 8
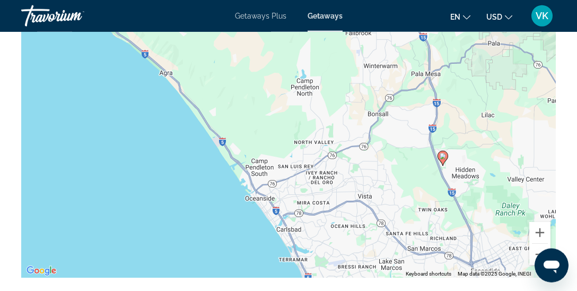
scroll to position [1989, 0]
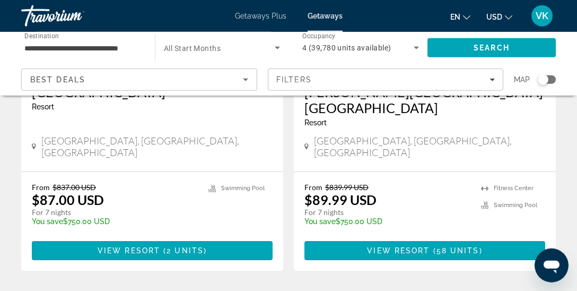
scroll to position [1768, 0]
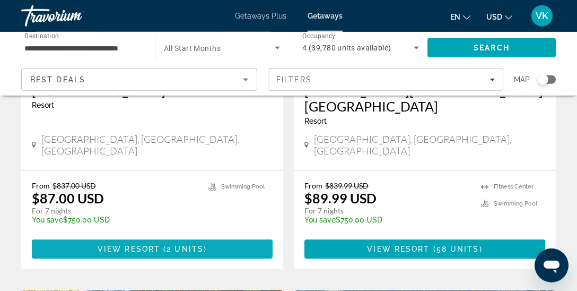
click at [218, 236] on span "Main content" at bounding box center [152, 248] width 241 height 25
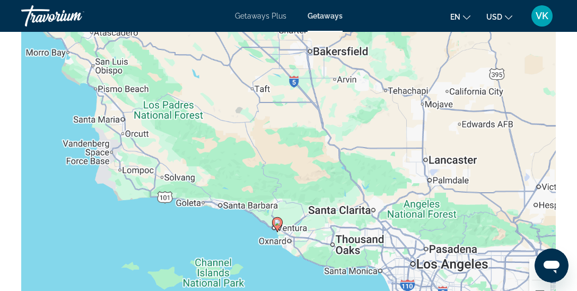
scroll to position [1572, 0]
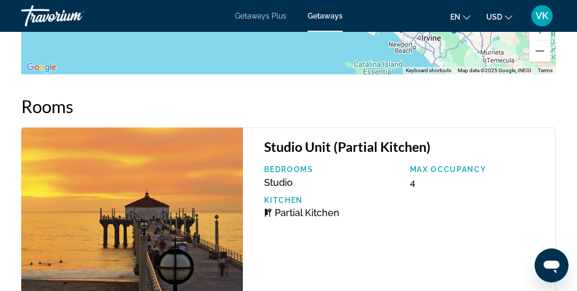
click at [422, 273] on div "Studio Unit (Partial Kitchen) Bedrooms Studio Max Occupancy 4 Kitchen Partial K…" at bounding box center [399, 211] width 313 height 169
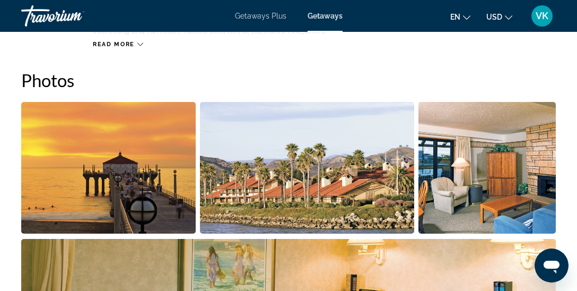
scroll to position [665, 0]
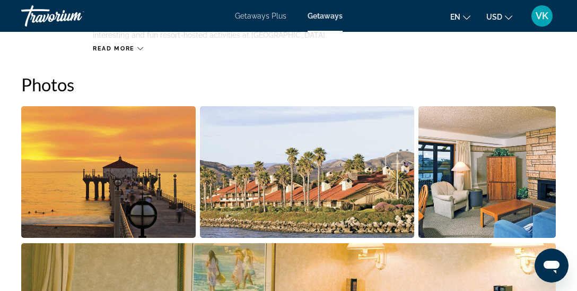
click at [43, 189] on img "Open full-screen image slider" at bounding box center [108, 172] width 174 height 132
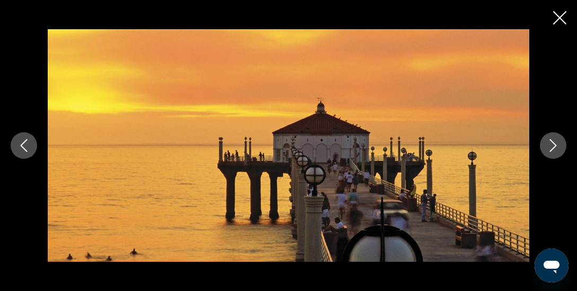
click at [552, 148] on icon "Next image" at bounding box center [553, 145] width 7 height 13
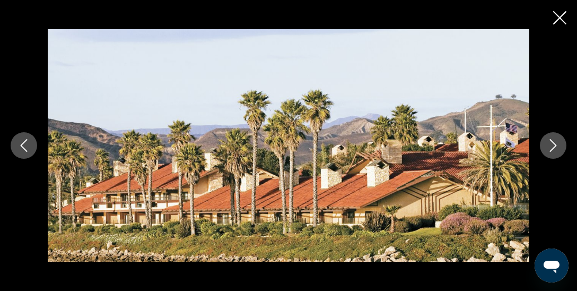
click at [552, 148] on icon "Next image" at bounding box center [553, 145] width 7 height 13
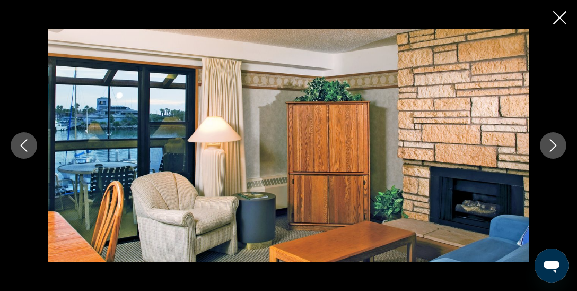
click at [552, 148] on icon "Next image" at bounding box center [553, 145] width 7 height 13
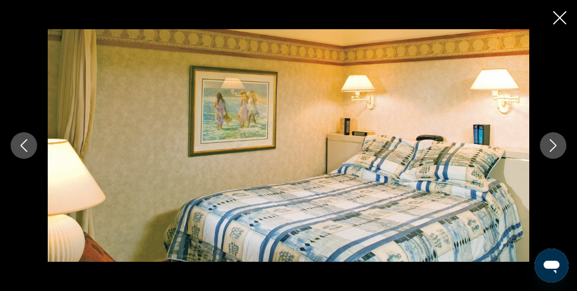
click at [552, 148] on icon "Next image" at bounding box center [553, 145] width 7 height 13
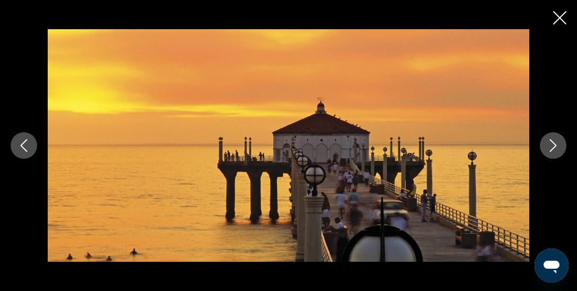
click at [552, 148] on icon "Next image" at bounding box center [553, 145] width 7 height 13
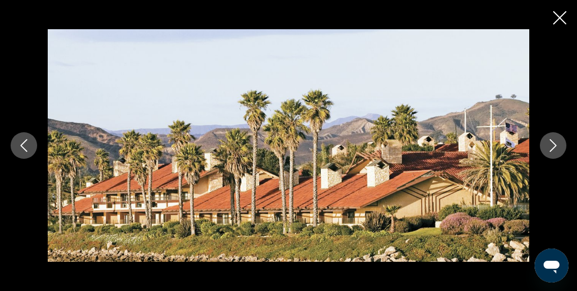
click at [552, 148] on icon "Next image" at bounding box center [553, 145] width 7 height 13
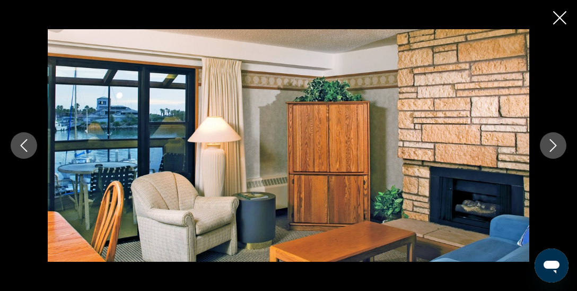
click at [552, 148] on icon "Next image" at bounding box center [553, 145] width 7 height 13
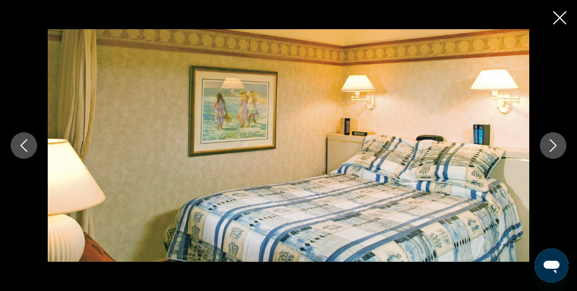
click at [552, 148] on icon "Next image" at bounding box center [553, 145] width 7 height 13
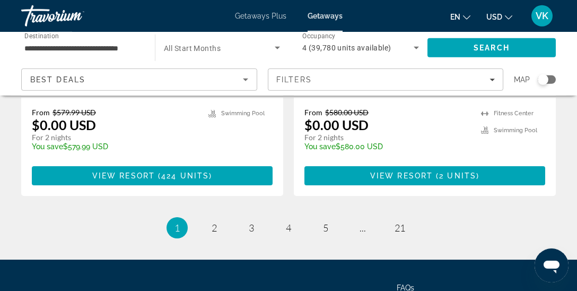
scroll to position [2236, 0]
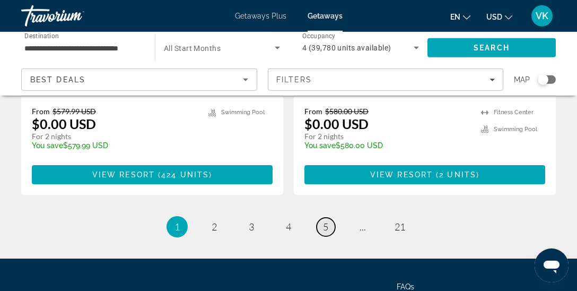
click at [330, 217] on link "page 5" at bounding box center [326, 226] width 19 height 19
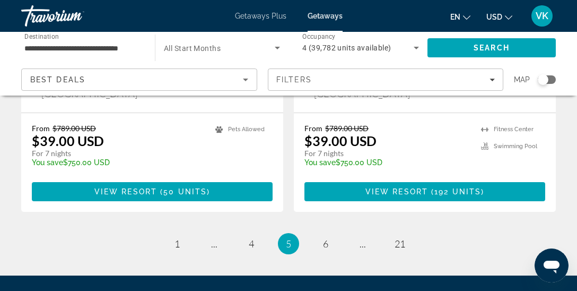
scroll to position [2165, 0]
click at [327, 238] on span "6" at bounding box center [325, 244] width 5 height 12
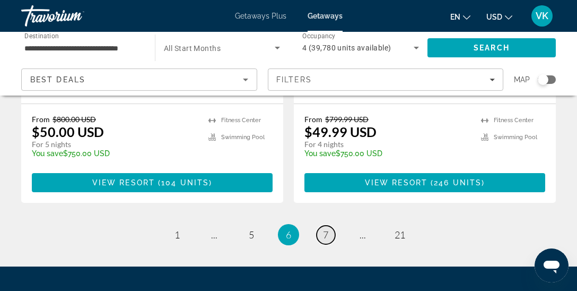
click at [331, 225] on link "page 7" at bounding box center [326, 234] width 19 height 19
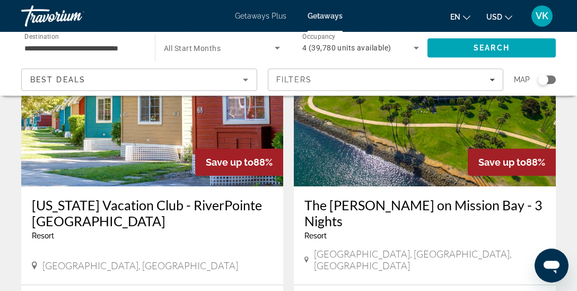
scroll to position [2042, 0]
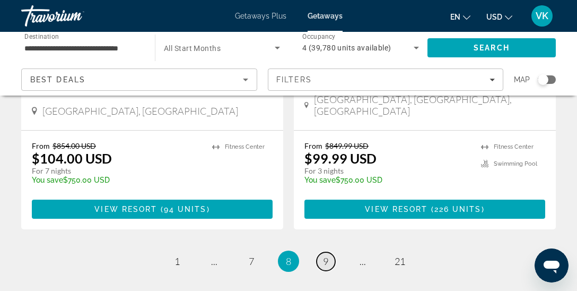
click at [330, 252] on link "page 9" at bounding box center [326, 261] width 19 height 19
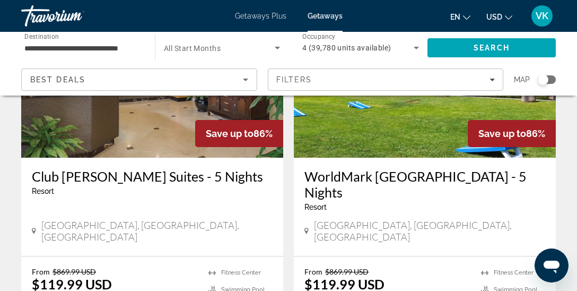
scroll to position [1682, 0]
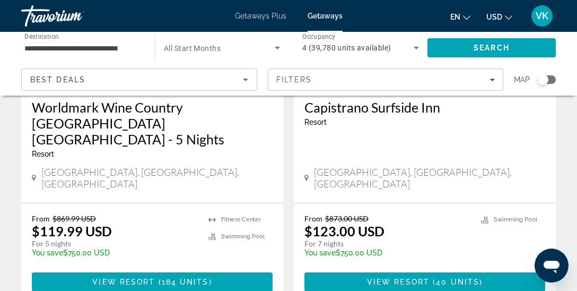
scroll to position [2136, 0]
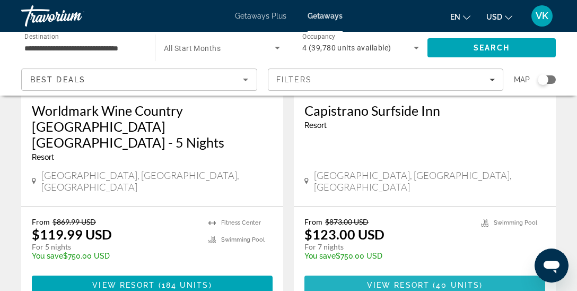
click at [439, 281] on span "40 units" at bounding box center [457, 285] width 43 height 8
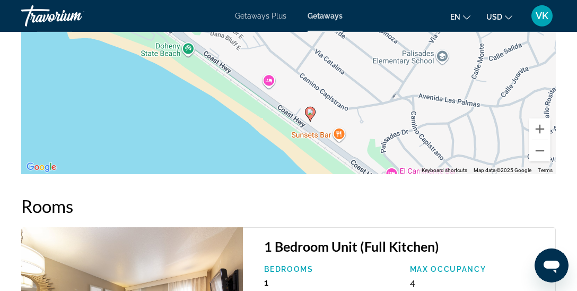
scroll to position [1978, 0]
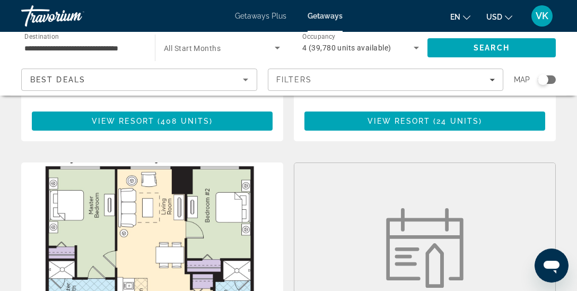
scroll to position [1123, 0]
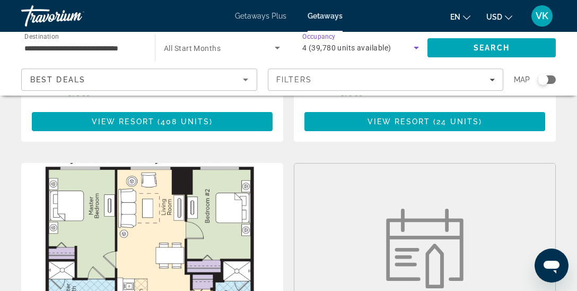
click at [415, 50] on icon "Search widget" at bounding box center [416, 47] width 13 height 13
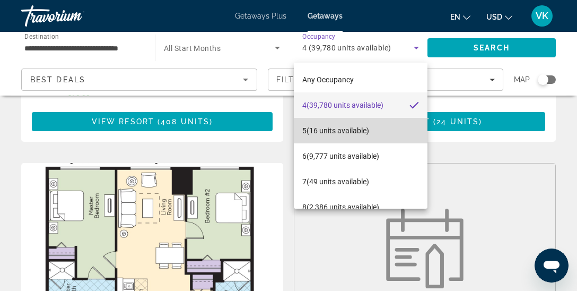
click at [364, 138] on mat-option "5 (16 units available)" at bounding box center [361, 130] width 134 height 25
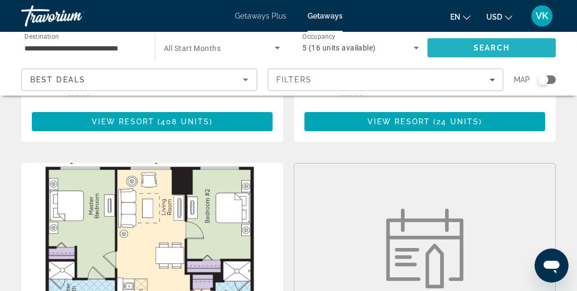
click at [459, 51] on span "Search" at bounding box center [491, 47] width 128 height 25
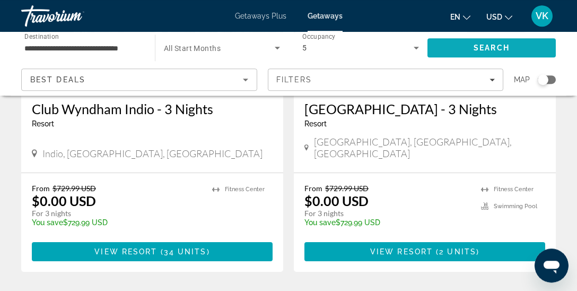
scroll to position [2155, 0]
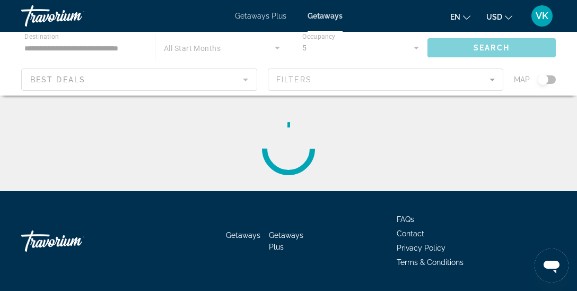
scroll to position [30, 0]
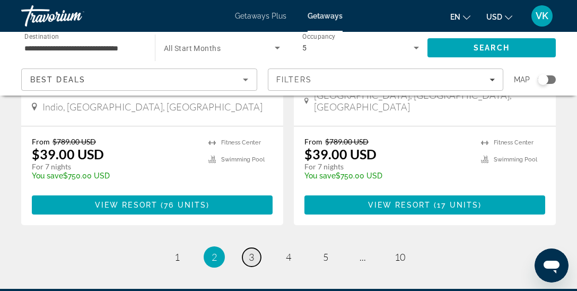
click at [256, 248] on link "page 3" at bounding box center [251, 257] width 19 height 19
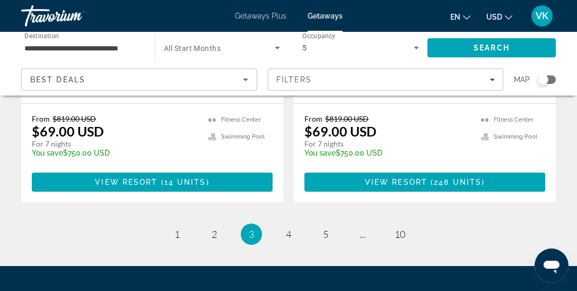
scroll to position [2222, 0]
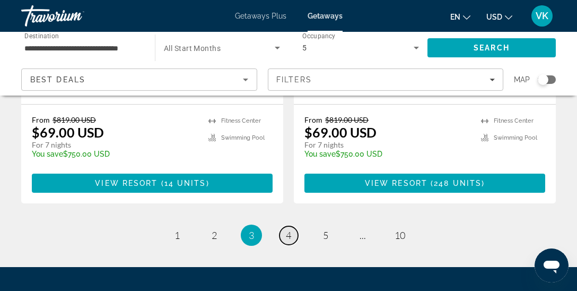
click at [291, 229] on span "4" at bounding box center [288, 235] width 5 height 12
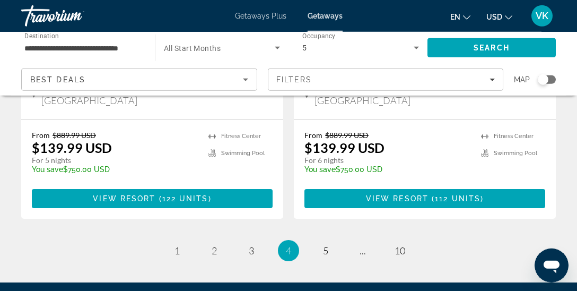
scroll to position [2179, 0]
click at [346, 240] on ul "4 / 10 page 1 page 2 page 3 You're on page 4 page 5 page ... page 10" at bounding box center [288, 250] width 535 height 21
click at [328, 244] on span "5" at bounding box center [325, 250] width 5 height 12
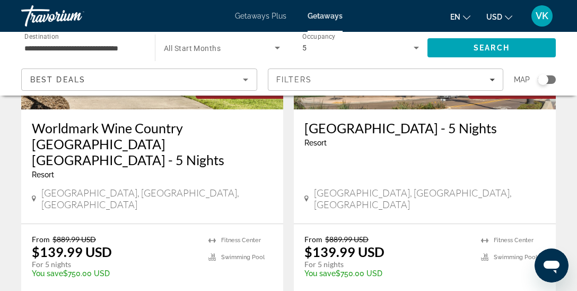
scroll to position [194, 0]
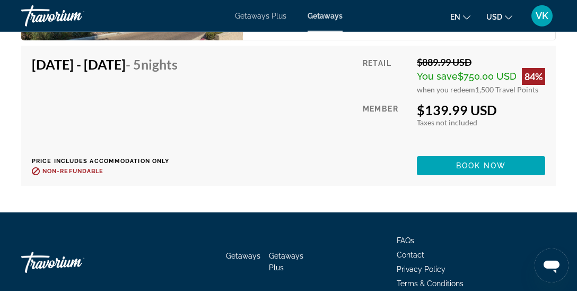
scroll to position [2345, 0]
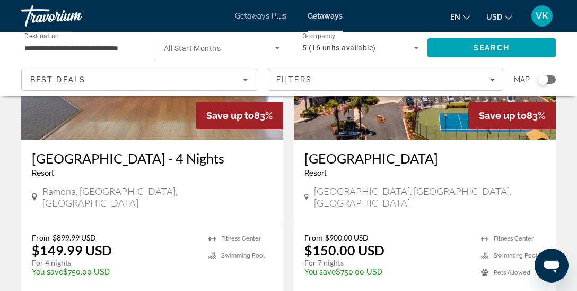
scroll to position [567, 0]
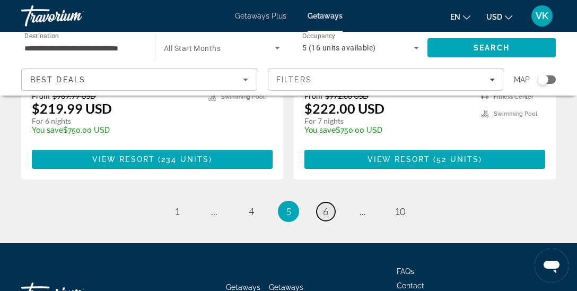
click at [326, 205] on span "6" at bounding box center [325, 211] width 5 height 12
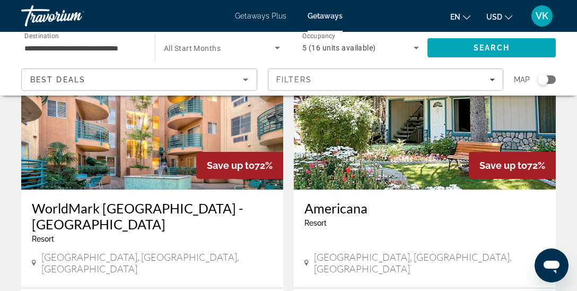
scroll to position [2056, 0]
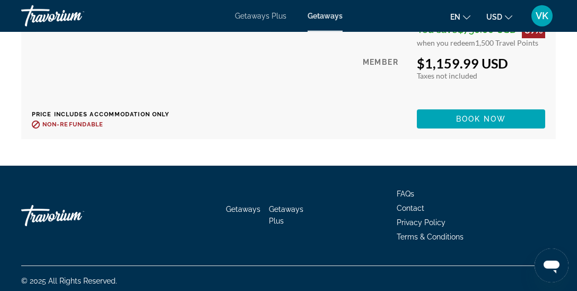
scroll to position [5482, 0]
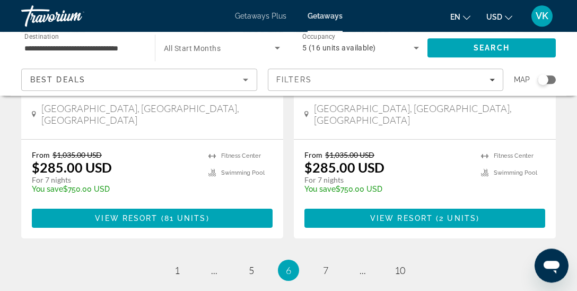
scroll to position [2207, 0]
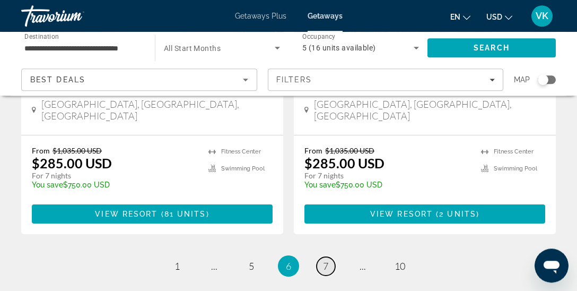
click at [326, 260] on span "7" at bounding box center [325, 266] width 5 height 12
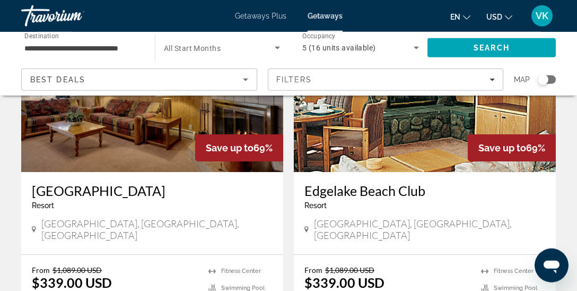
scroll to position [1610, 0]
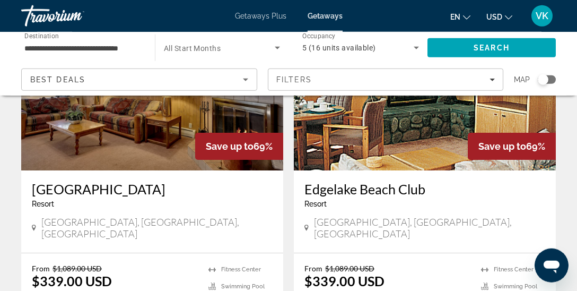
click at [162, 181] on h3 "[GEOGRAPHIC_DATA]" at bounding box center [152, 189] width 241 height 16
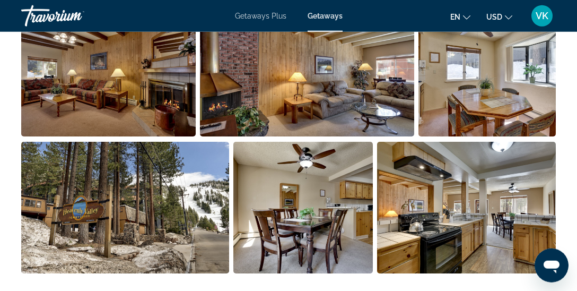
scroll to position [727, 0]
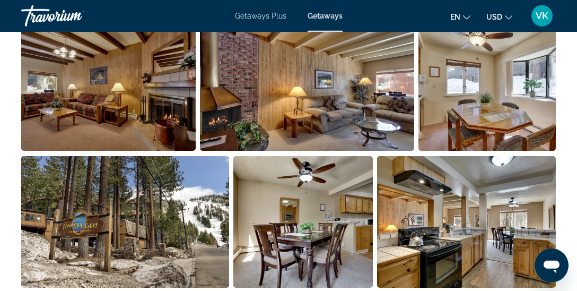
click at [114, 73] on img "Open full-screen image slider" at bounding box center [108, 85] width 174 height 132
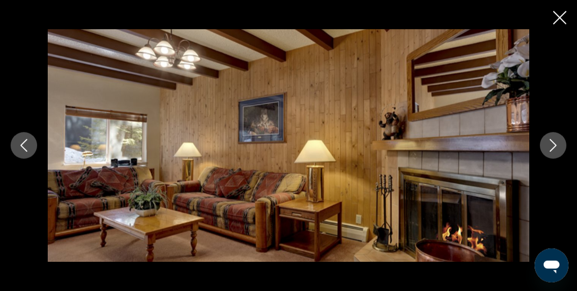
click at [114, 73] on img "Main content" at bounding box center [289, 145] width 482 height 232
click at [550, 153] on button "Next image" at bounding box center [553, 145] width 27 height 27
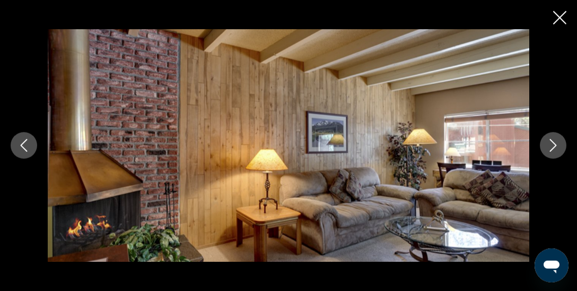
click at [550, 153] on button "Next image" at bounding box center [553, 145] width 27 height 27
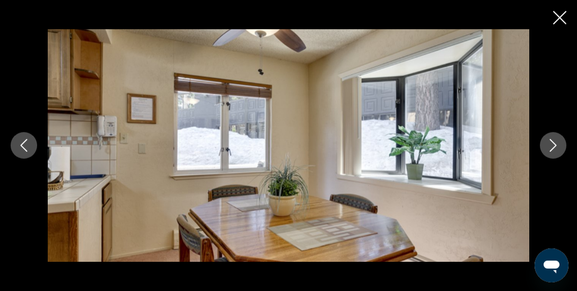
click at [550, 153] on button "Next image" at bounding box center [553, 145] width 27 height 27
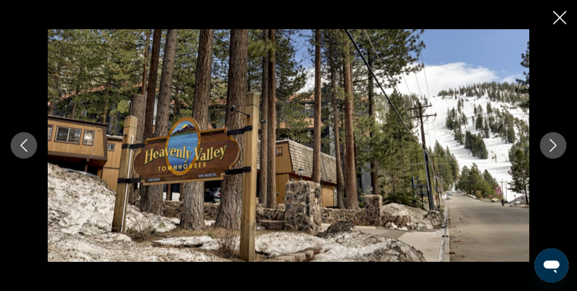
click at [550, 153] on button "Next image" at bounding box center [553, 145] width 27 height 27
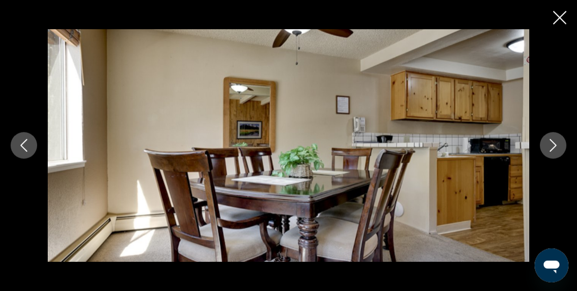
click at [550, 153] on button "Next image" at bounding box center [553, 145] width 27 height 27
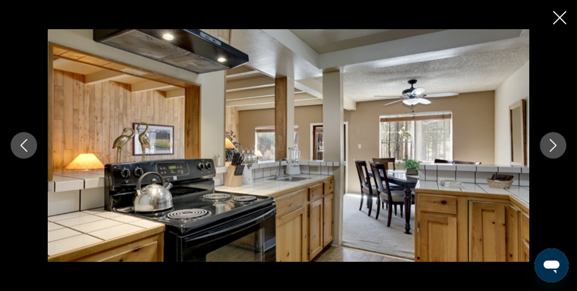
click at [550, 153] on button "Next image" at bounding box center [553, 145] width 27 height 27
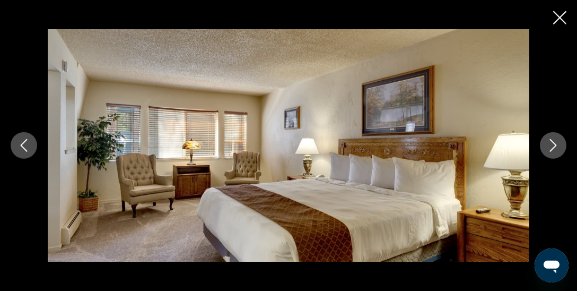
click at [550, 153] on button "Next image" at bounding box center [553, 145] width 27 height 27
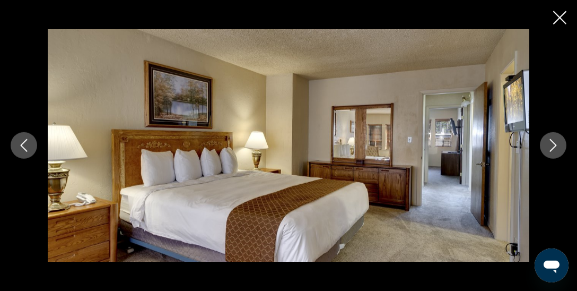
click at [550, 153] on button "Next image" at bounding box center [553, 145] width 27 height 27
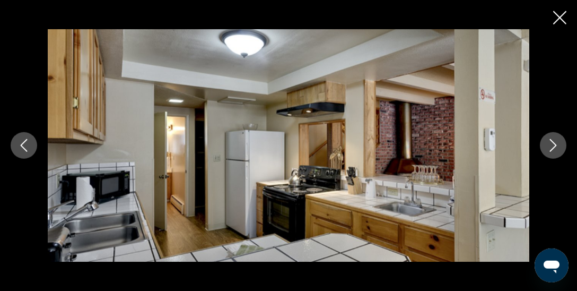
click at [550, 153] on button "Next image" at bounding box center [553, 145] width 27 height 27
